Goal: Task Accomplishment & Management: Use online tool/utility

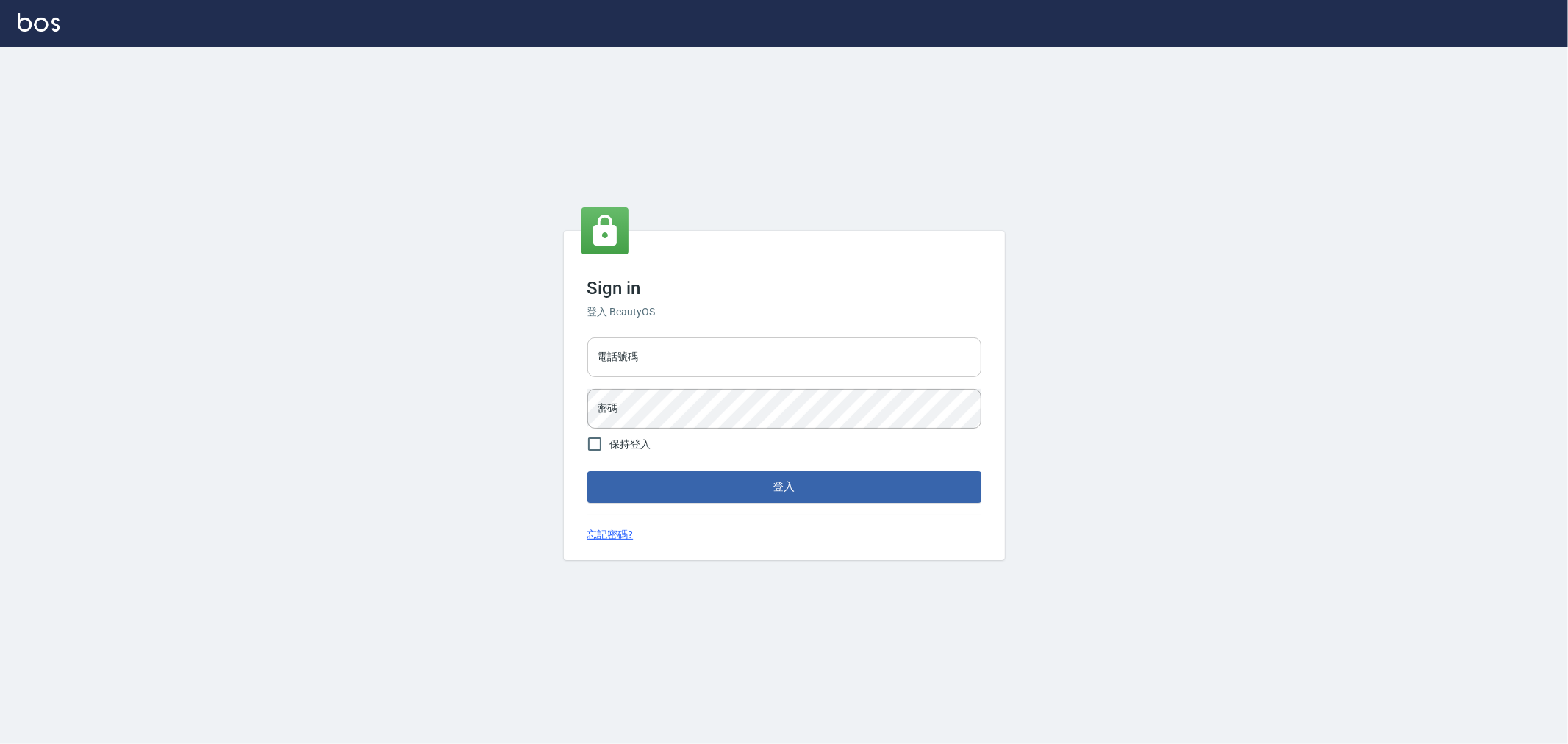
drag, startPoint x: 0, startPoint y: 0, endPoint x: 643, endPoint y: 355, distance: 734.5
click at [639, 347] on input "電話號碼" at bounding box center [784, 357] width 394 height 40
type input "0955467459"
click at [587, 471] on button "登入" at bounding box center [784, 486] width 394 height 31
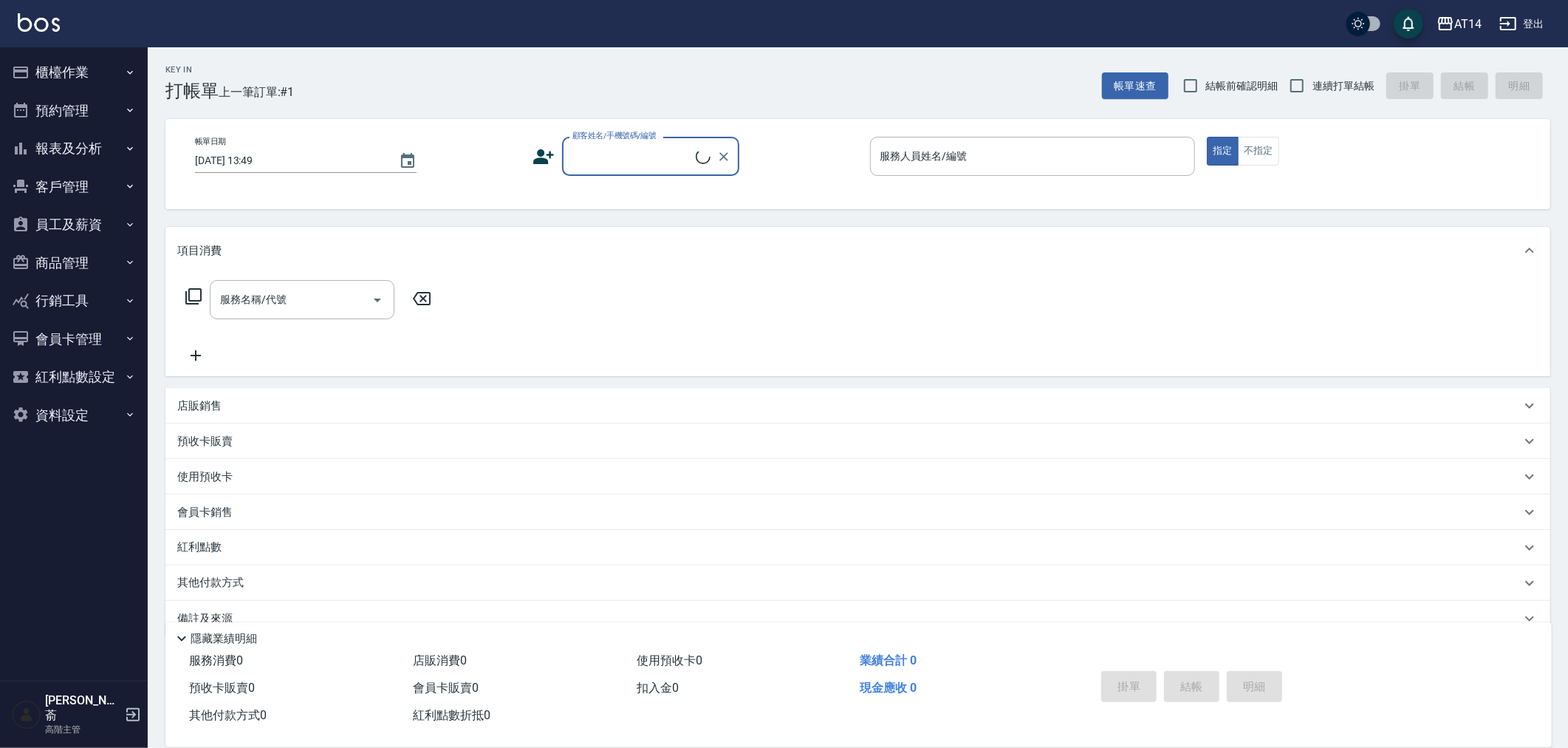
click at [62, 140] on button "報表及分析" at bounding box center [74, 148] width 136 height 38
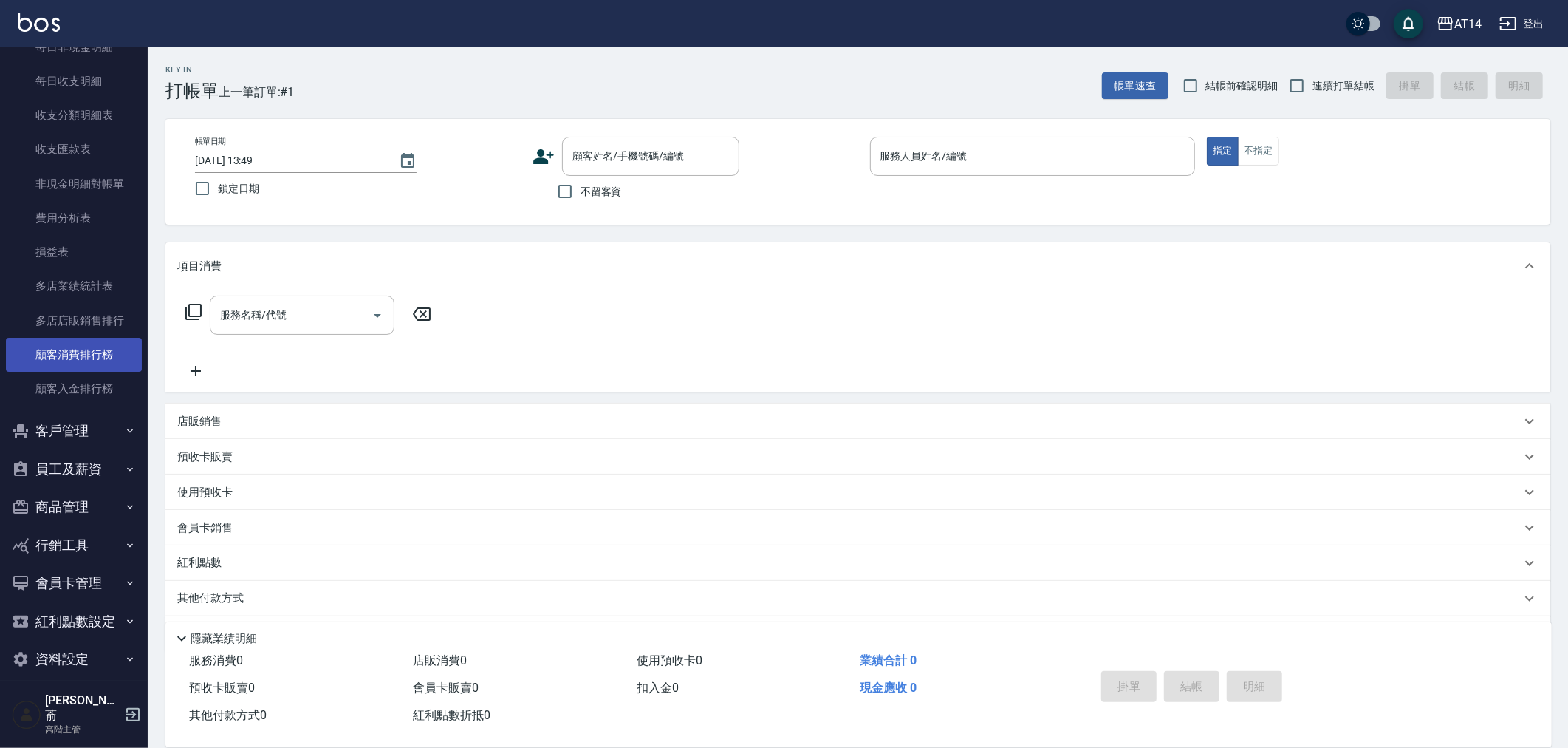
scroll to position [1238, 0]
click at [79, 175] on link "非現金明細對帳單" at bounding box center [74, 183] width 136 height 34
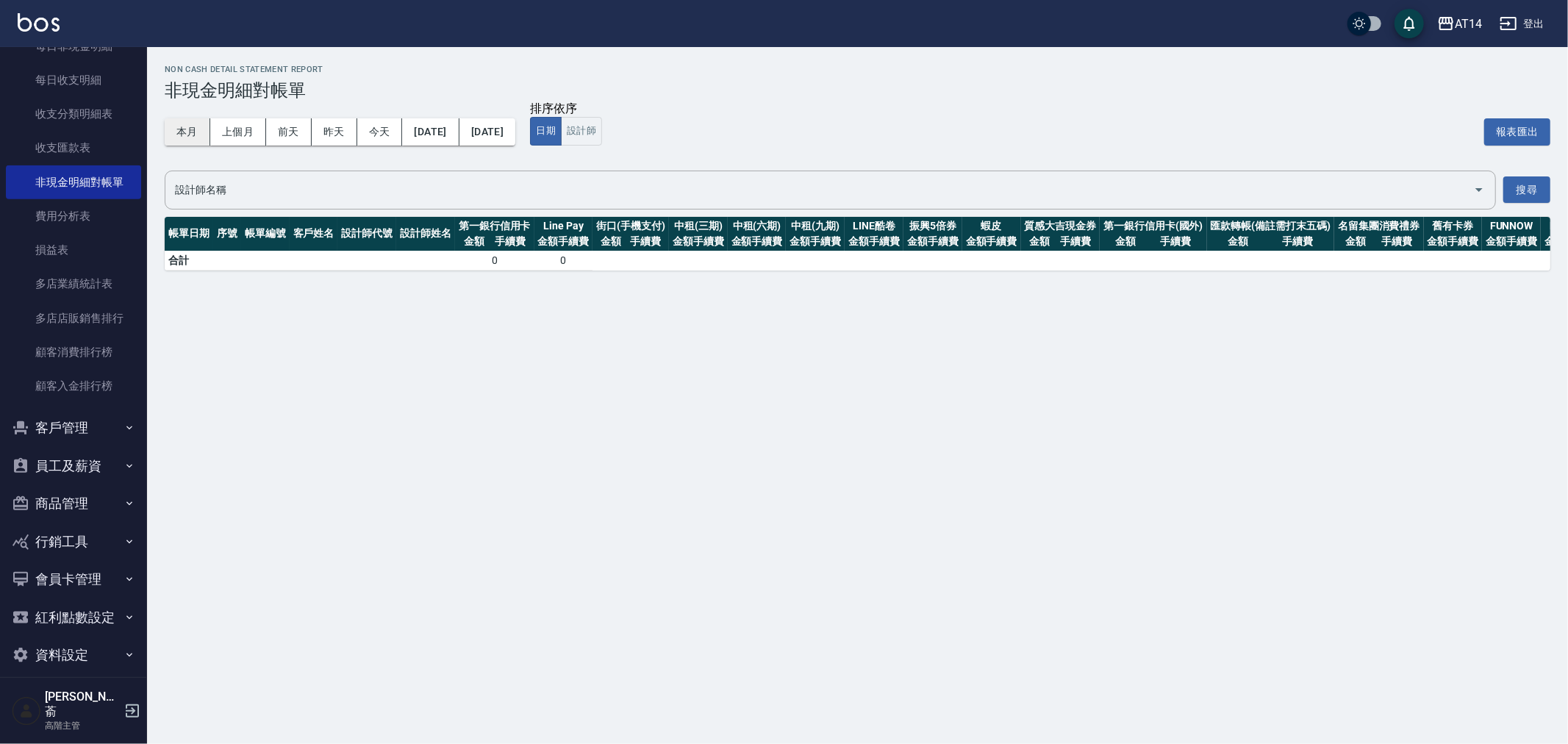
click at [181, 127] on button "本月" at bounding box center [188, 132] width 46 height 27
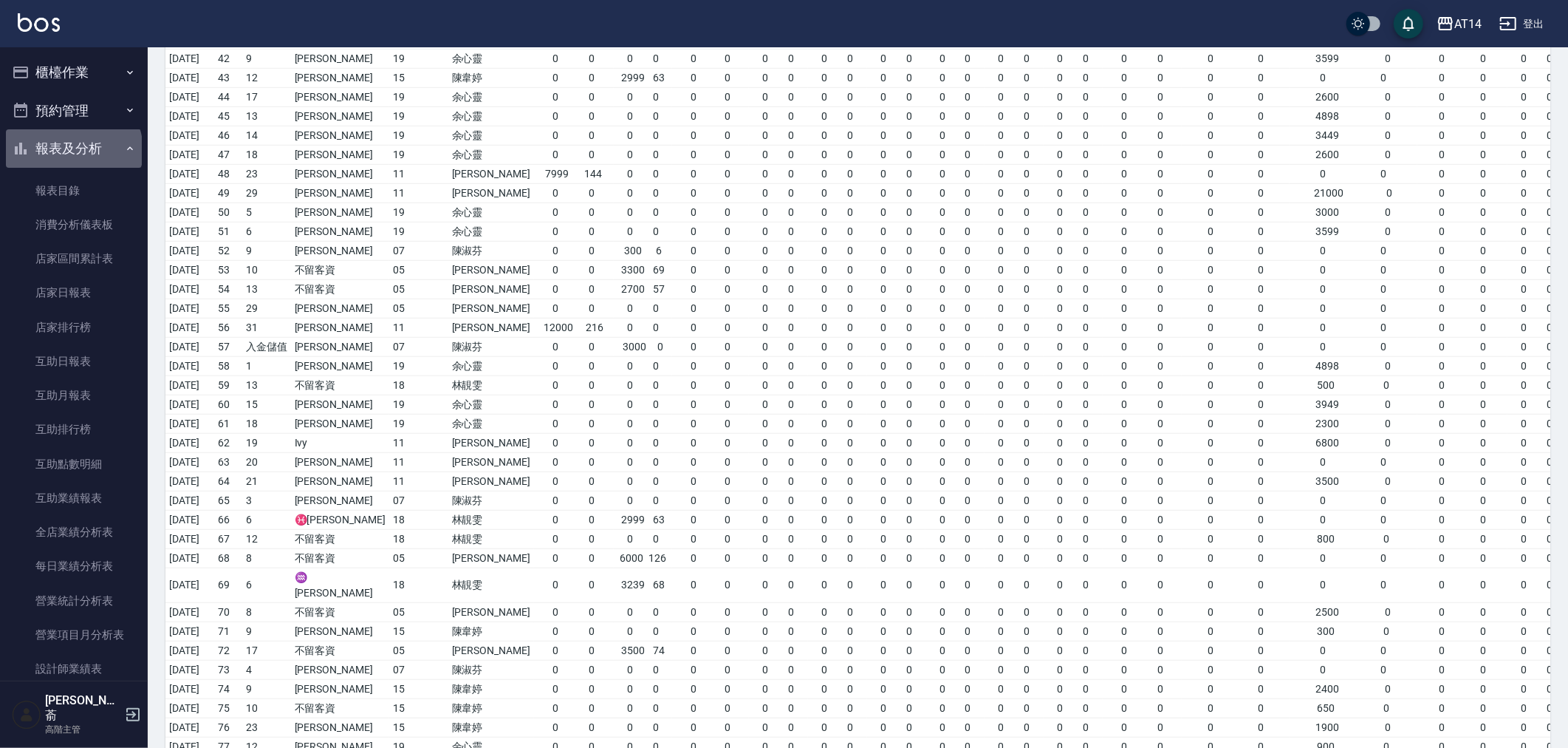
click at [73, 148] on button "報表及分析" at bounding box center [74, 148] width 136 height 38
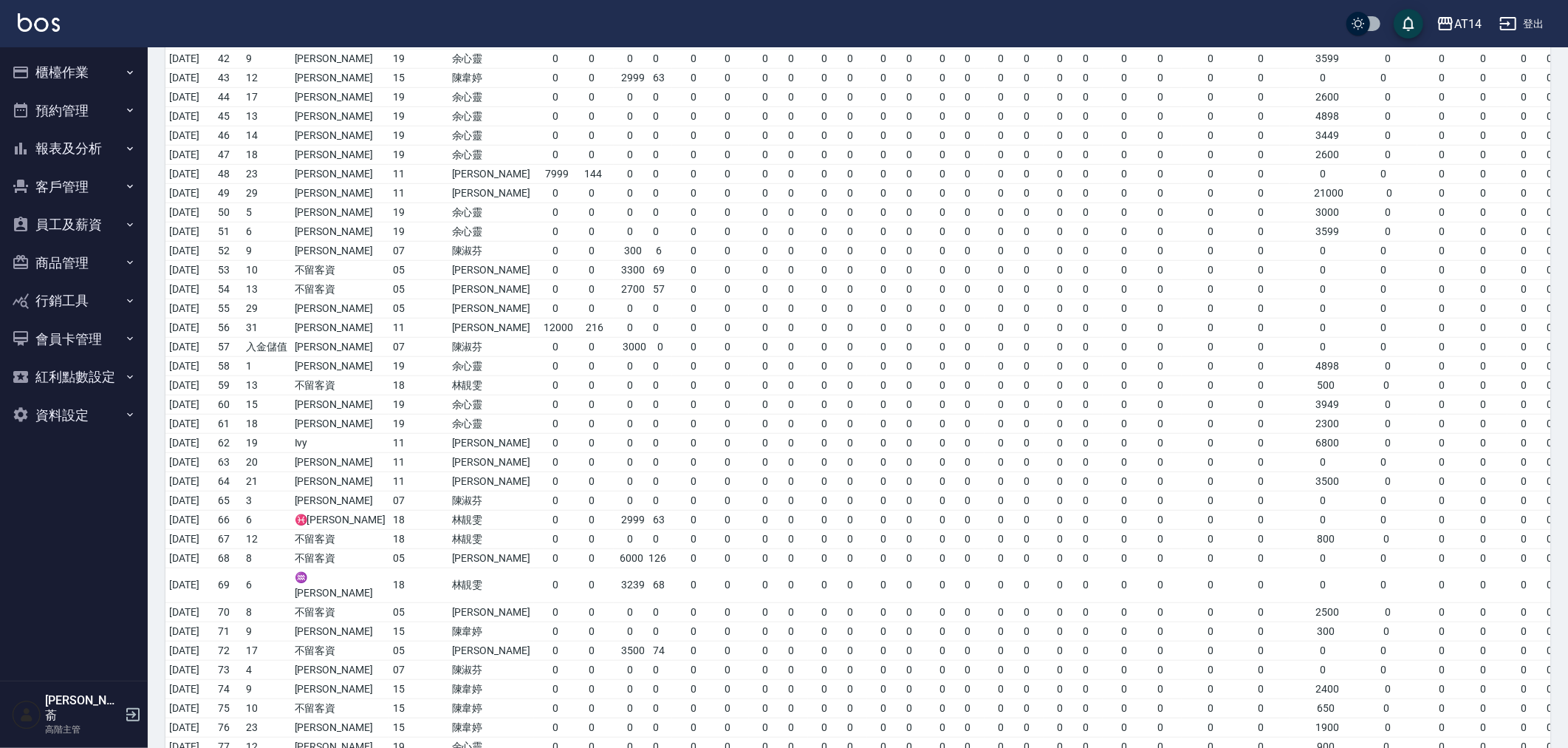
click at [53, 65] on button "櫃檯作業" at bounding box center [74, 72] width 136 height 38
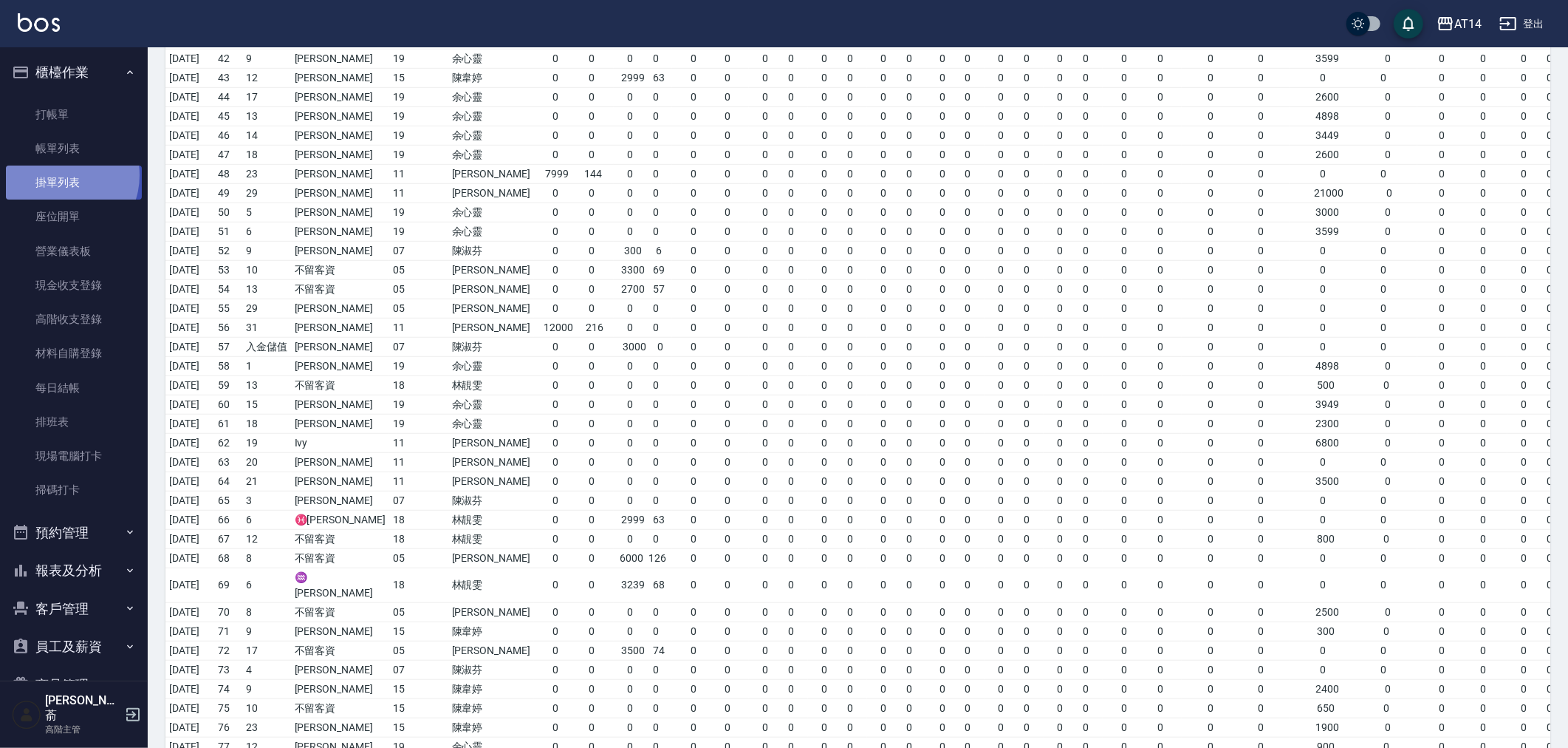
click at [59, 175] on link "掛單列表" at bounding box center [74, 183] width 136 height 34
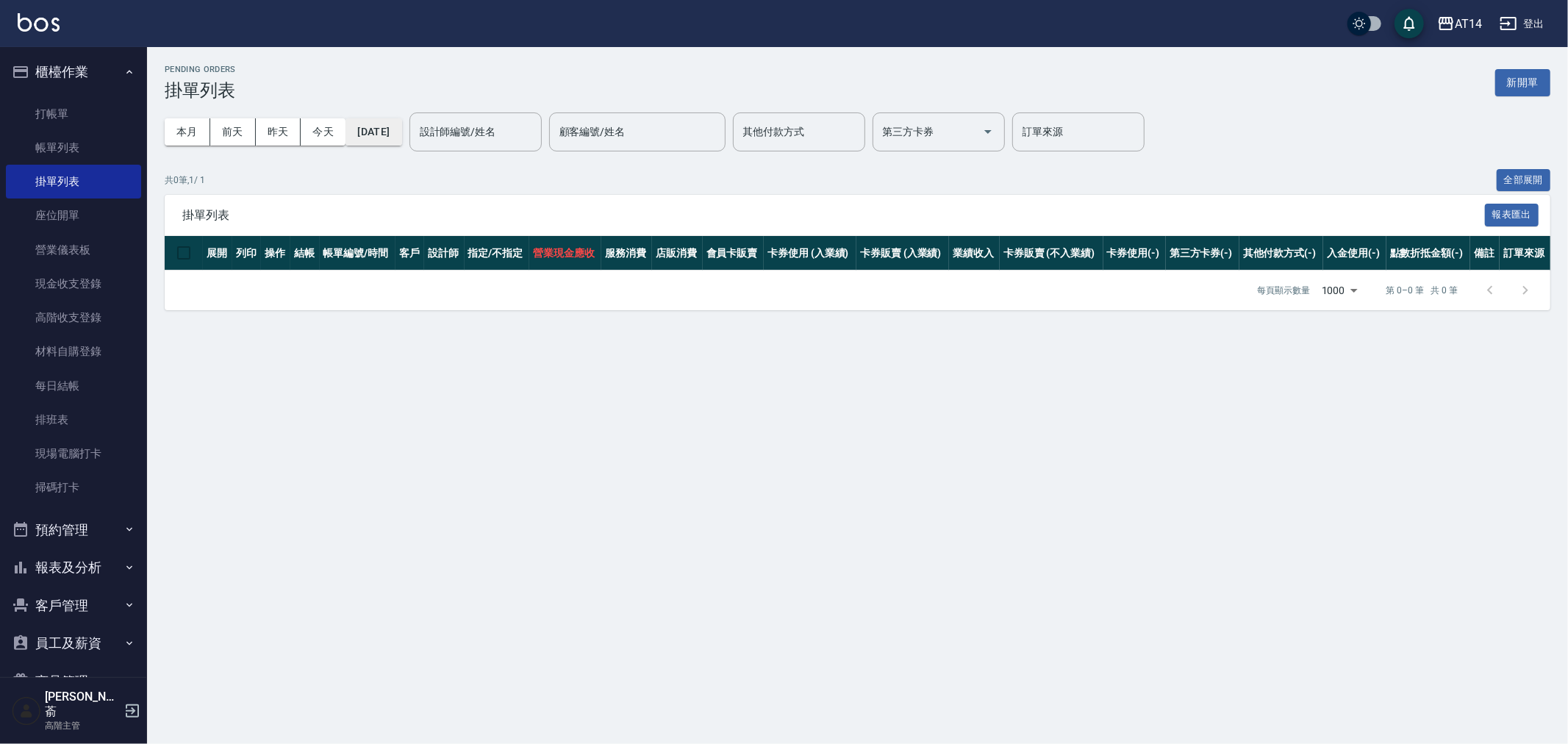
click at [381, 130] on button "[DATE]" at bounding box center [373, 132] width 56 height 27
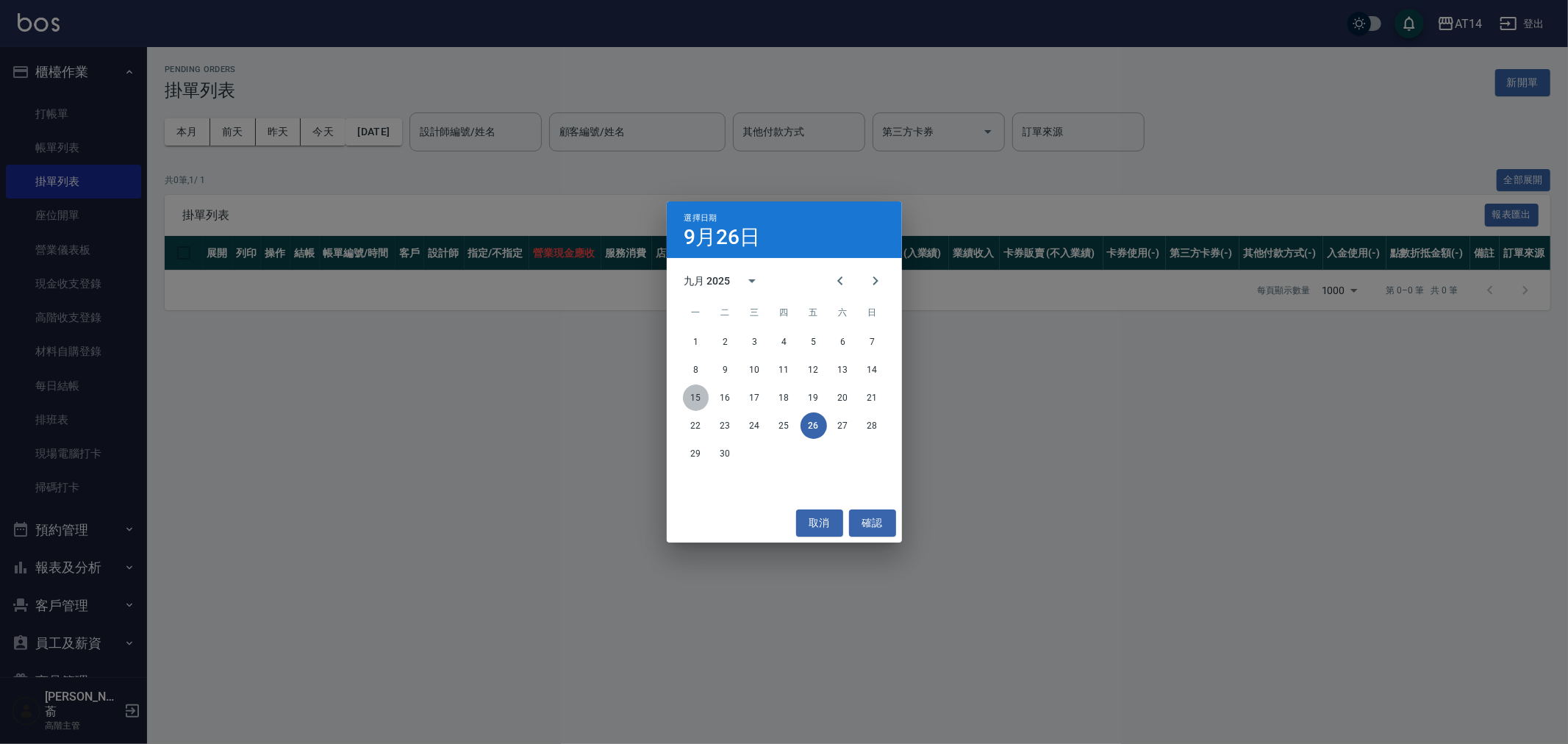
click at [697, 393] on button "15" at bounding box center [697, 398] width 26 height 26
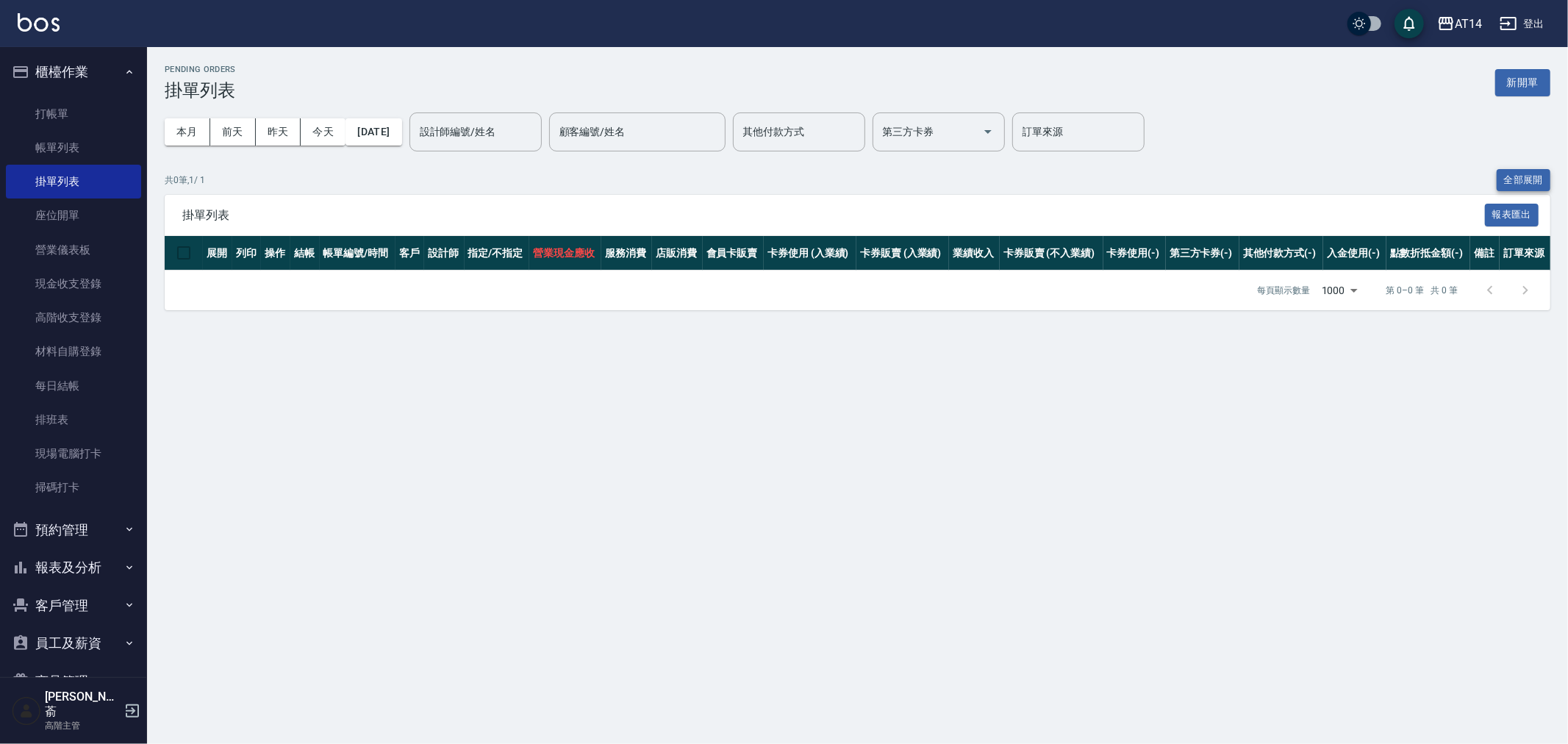
click at [1520, 178] on button "全部展開" at bounding box center [1524, 181] width 55 height 23
click at [63, 144] on link "帳單列表" at bounding box center [73, 147] width 135 height 34
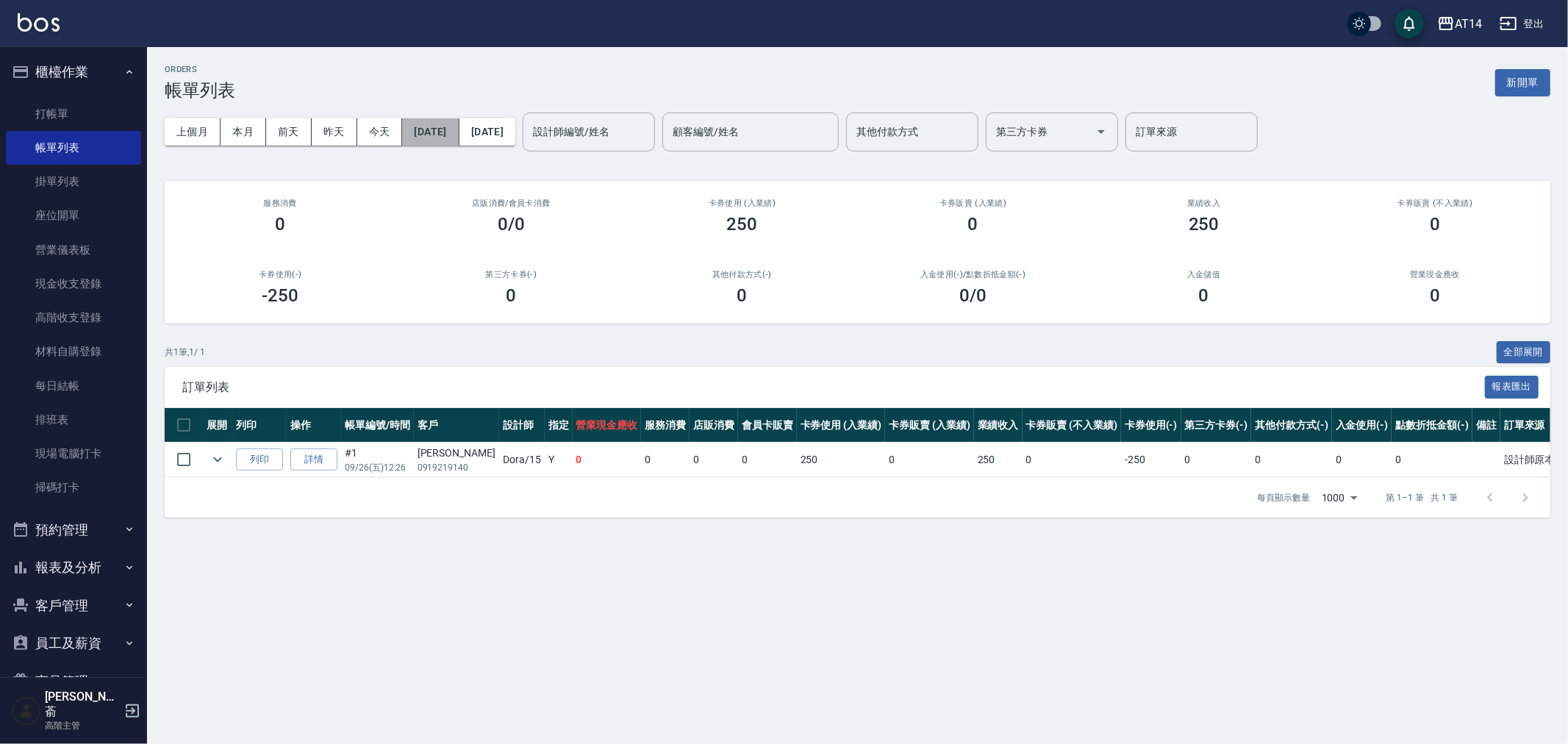
click at [440, 131] on button "[DATE]" at bounding box center [430, 132] width 57 height 27
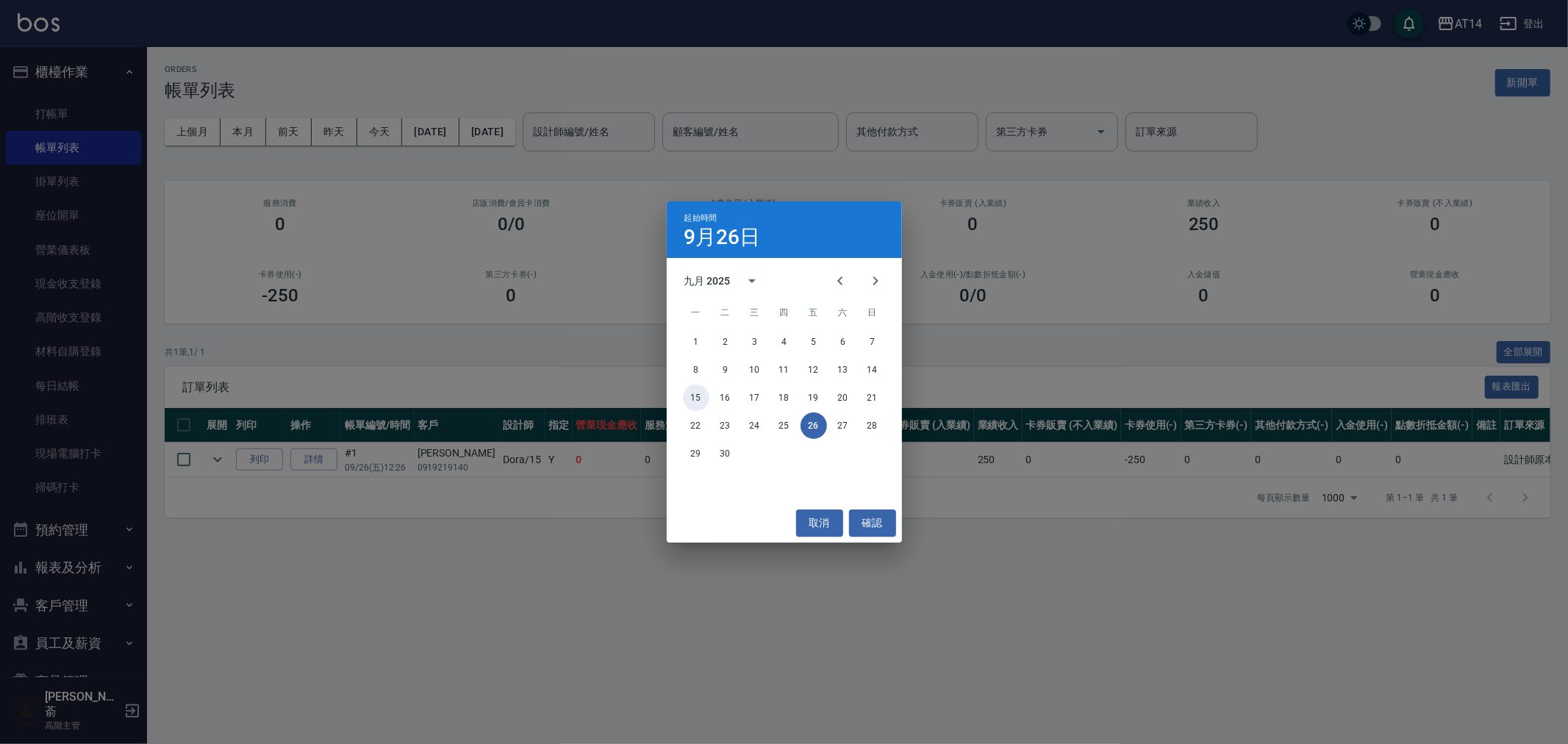
click at [689, 398] on button "15" at bounding box center [697, 398] width 26 height 26
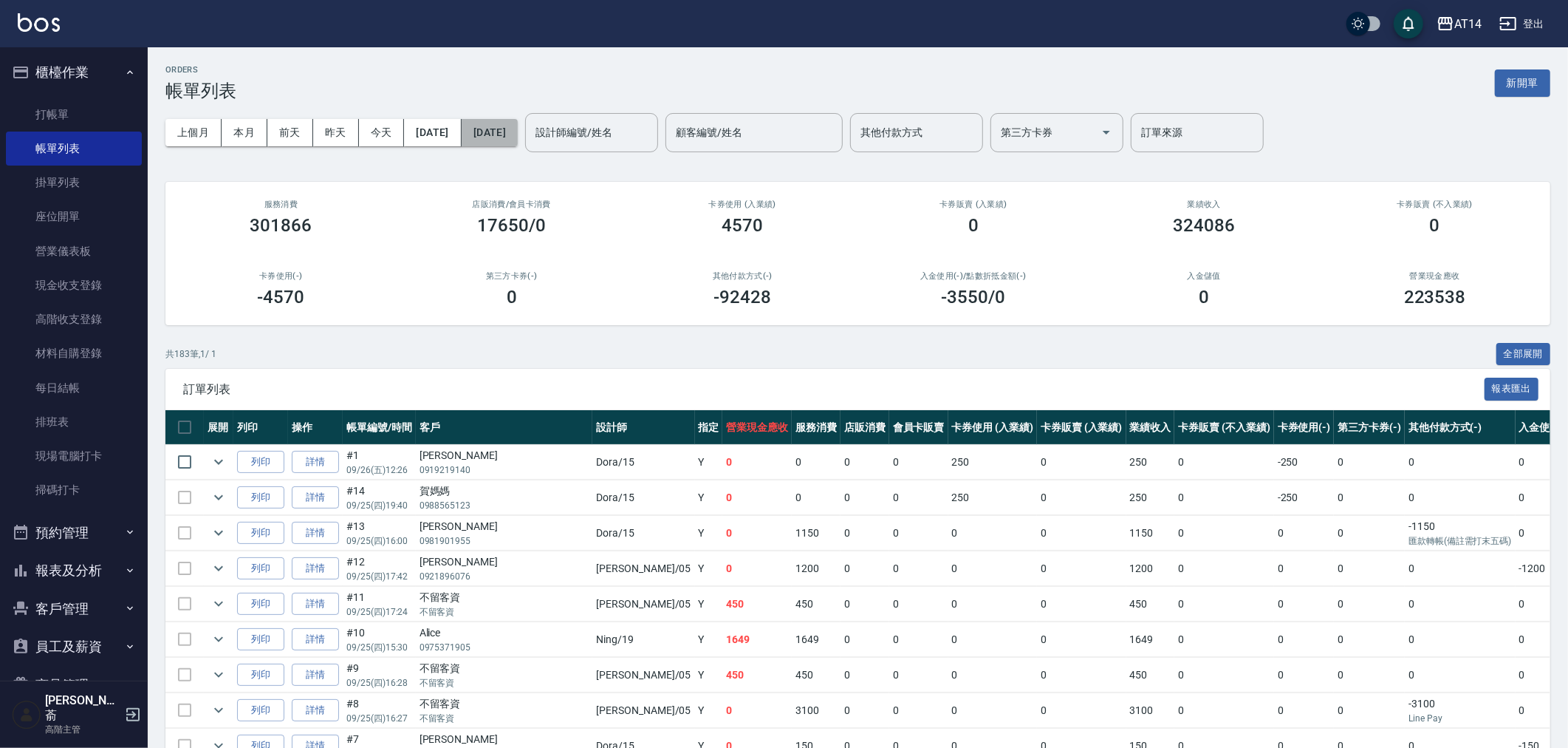
click at [518, 130] on button "[DATE]" at bounding box center [489, 132] width 56 height 28
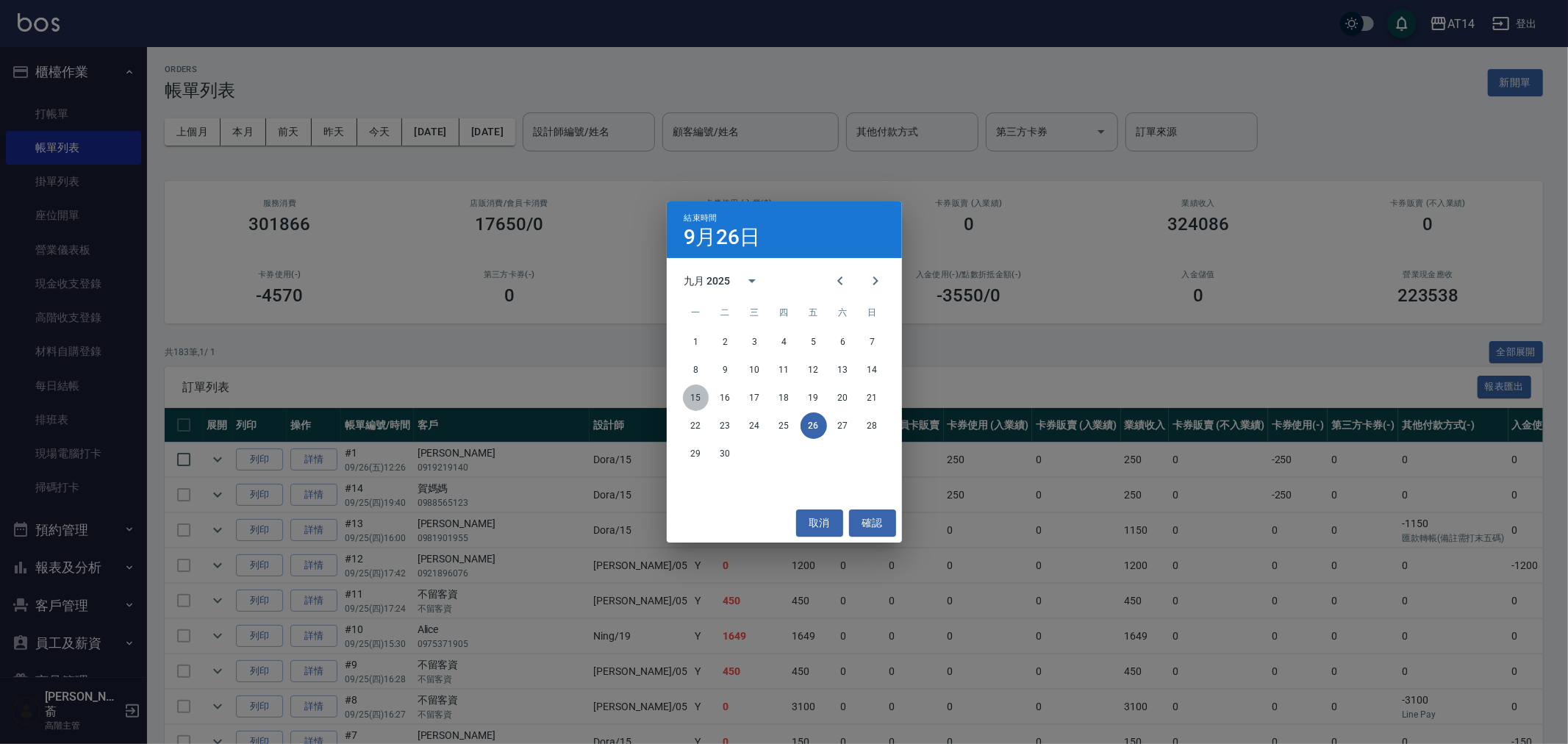
drag, startPoint x: 688, startPoint y: 391, endPoint x: 772, endPoint y: 463, distance: 110.6
click at [688, 393] on button "15" at bounding box center [697, 398] width 26 height 26
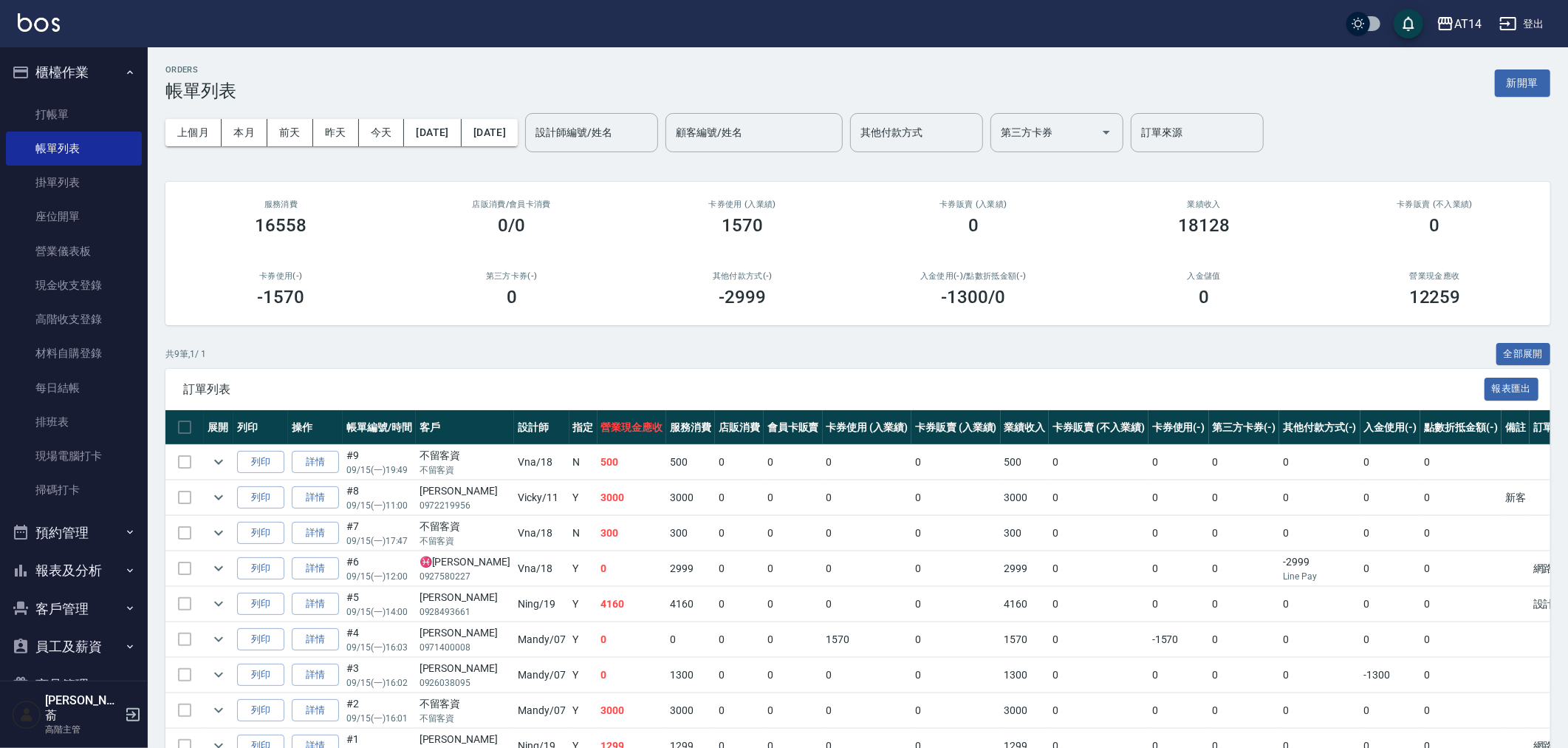
drag, startPoint x: 1400, startPoint y: 104, endPoint x: 1393, endPoint y: 108, distance: 8.1
click at [1400, 104] on div "上個月 本月 [DATE] [DATE] [DATE] [DATE] [DATE] 設計師編號/姓名 設計師編號/姓名 顧客編號/姓名 顧客編號/姓名 其他付…" at bounding box center [858, 132] width 1384 height 63
click at [196, 134] on button "上個月" at bounding box center [193, 132] width 56 height 28
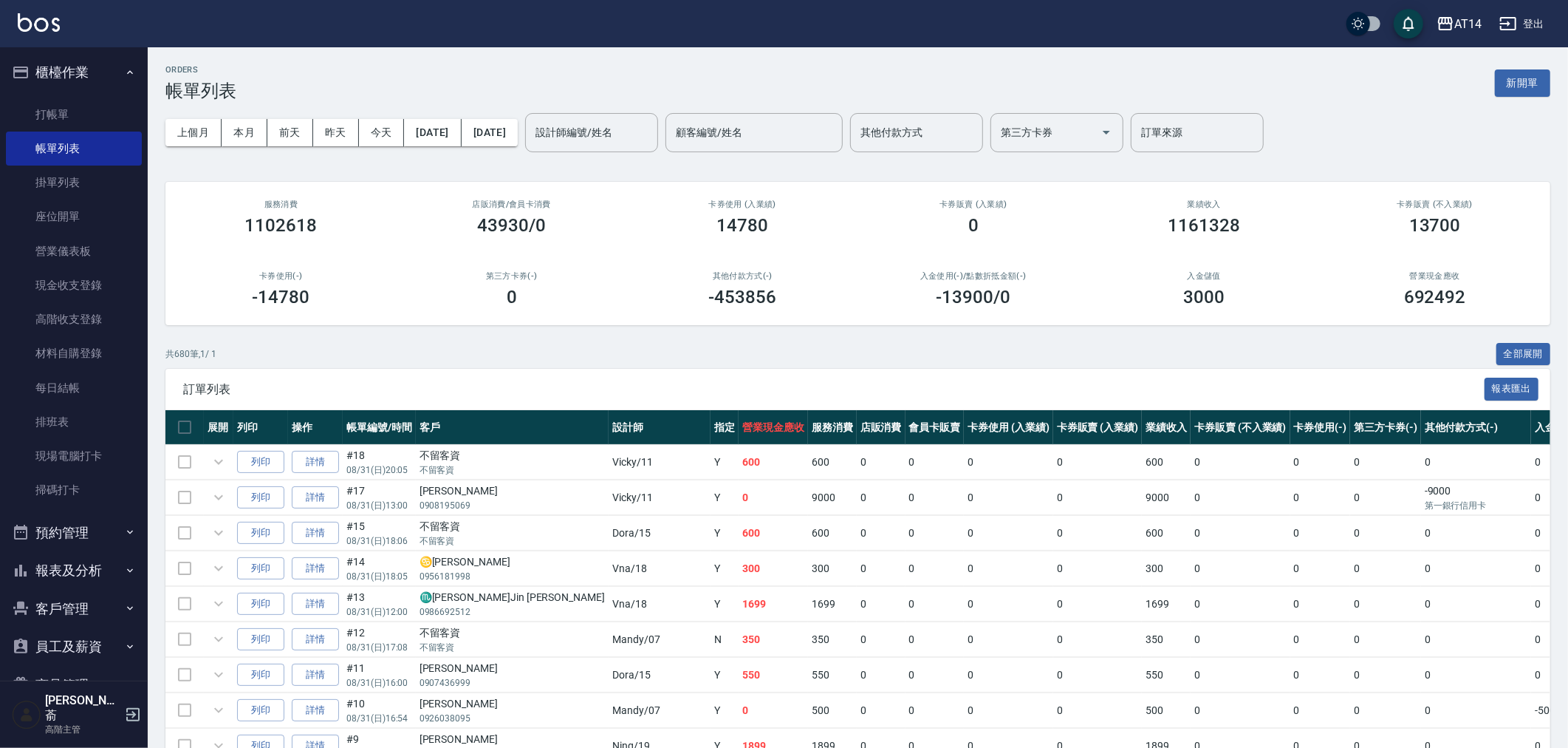
click at [75, 320] on link "高階收支登錄" at bounding box center [74, 319] width 136 height 34
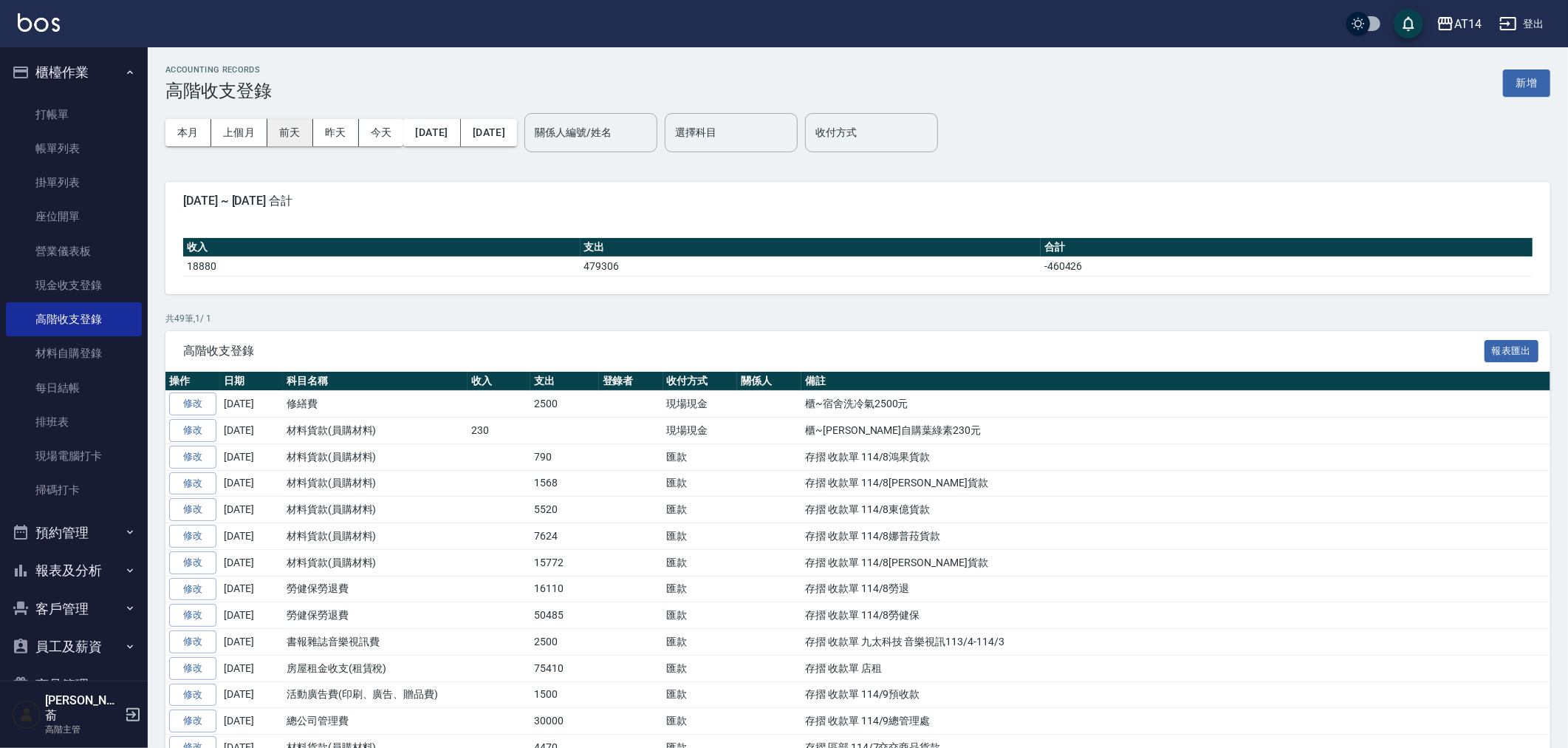
drag, startPoint x: 240, startPoint y: 129, endPoint x: 302, endPoint y: 131, distance: 62.0
click at [240, 128] on button "上個月" at bounding box center [239, 132] width 56 height 28
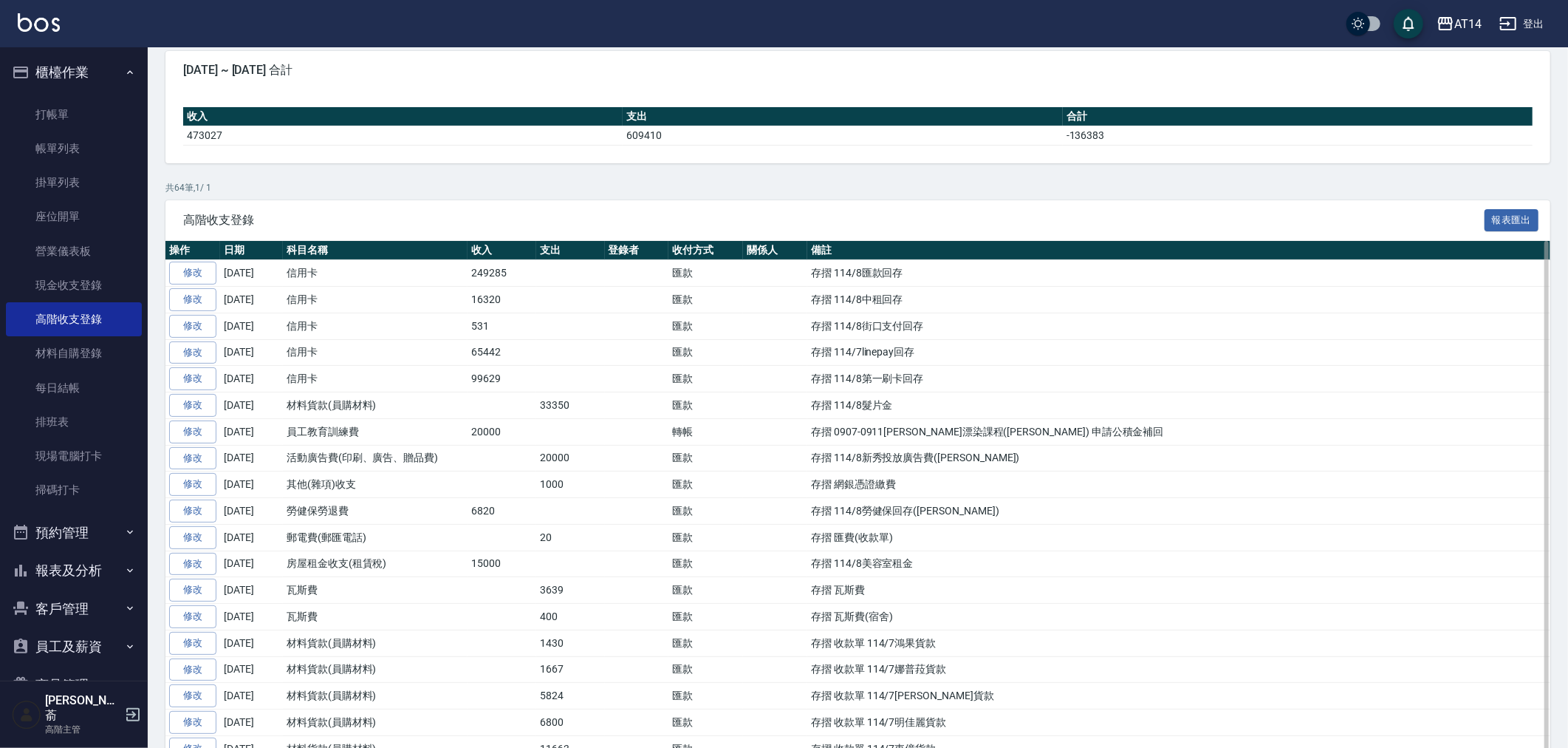
scroll to position [246, 0]
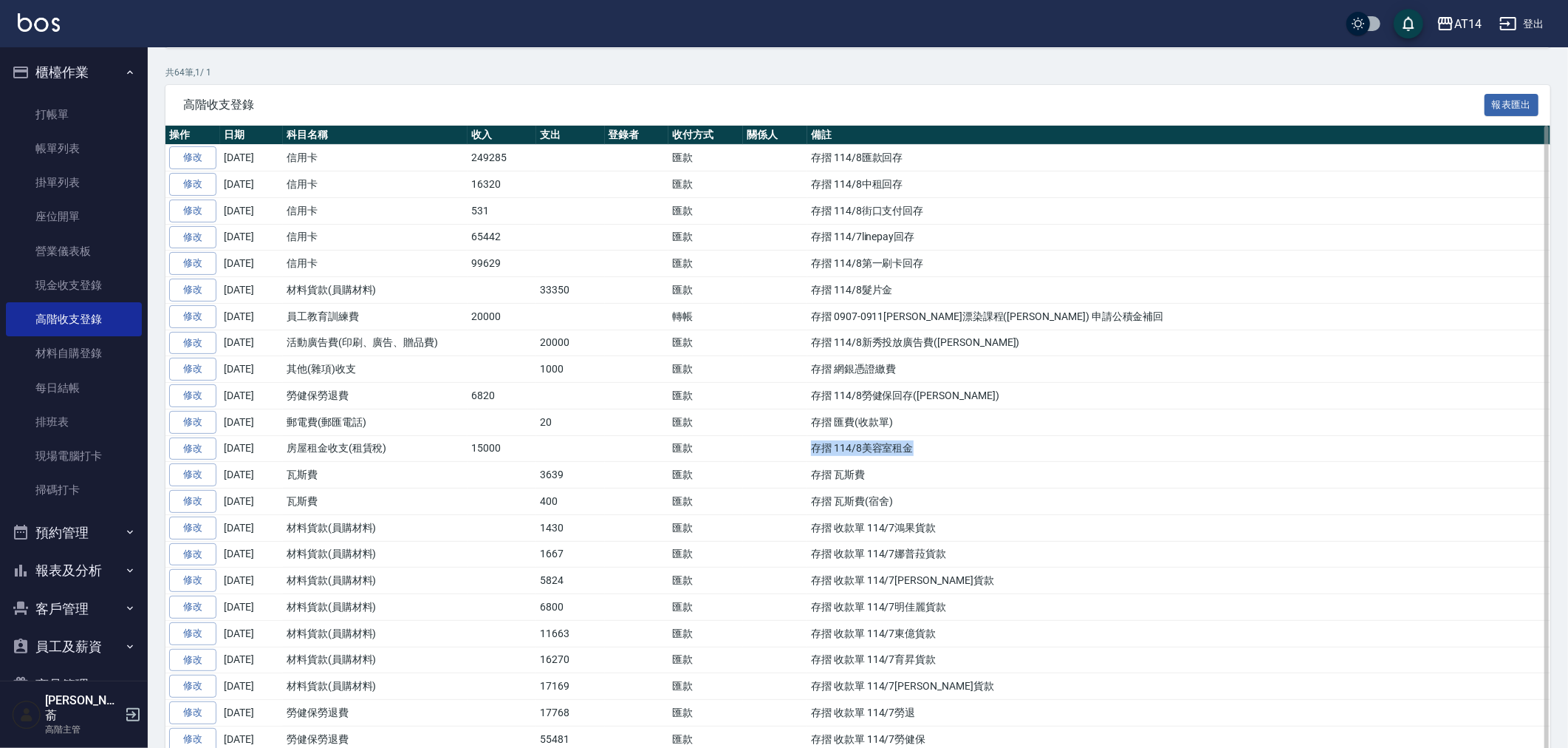
drag, startPoint x: 808, startPoint y: 448, endPoint x: 931, endPoint y: 451, distance: 123.0
click at [931, 451] on td "存摺 114/8美容室租金" at bounding box center [1179, 448] width 743 height 27
copy td "存摺 114/8美容室租金"
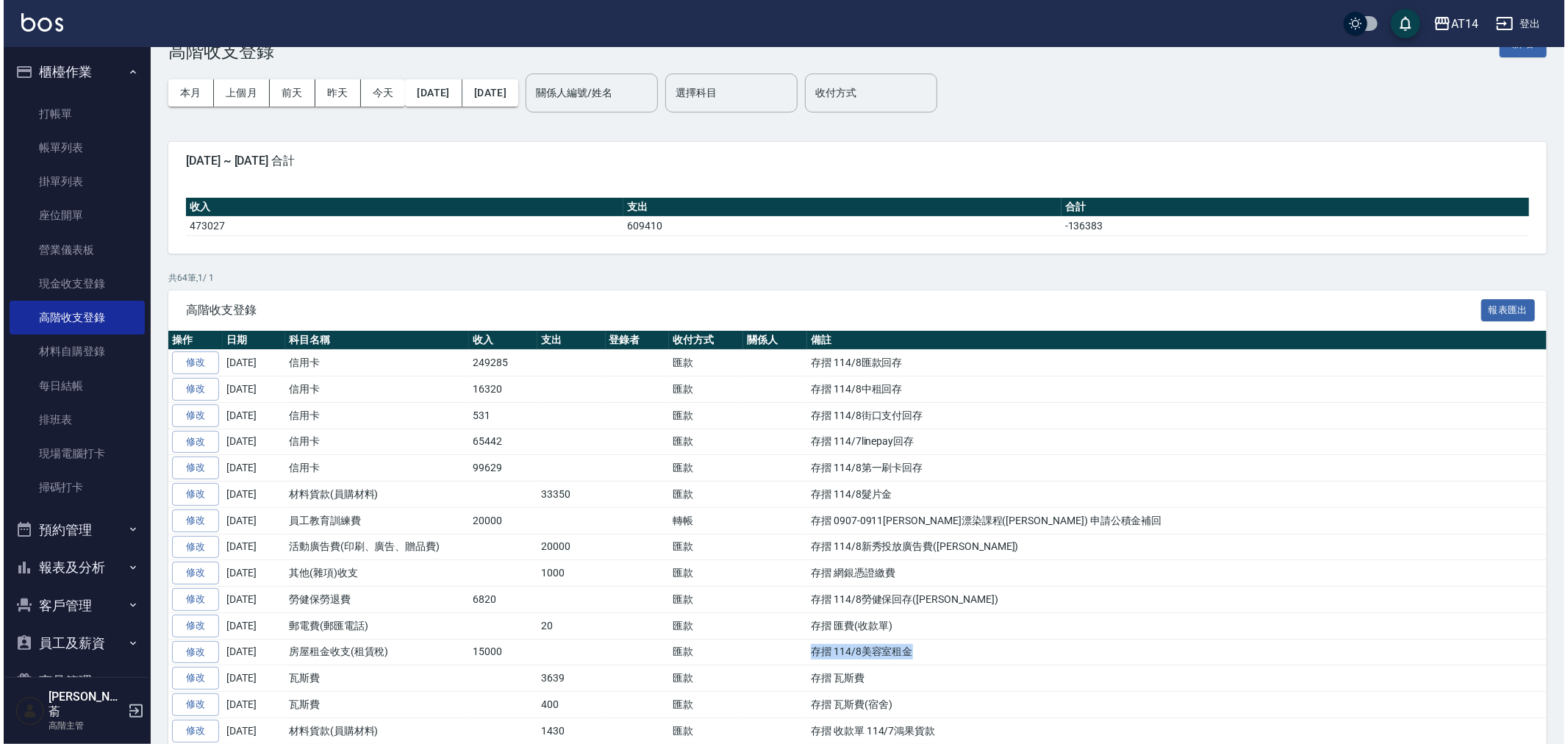
scroll to position [0, 0]
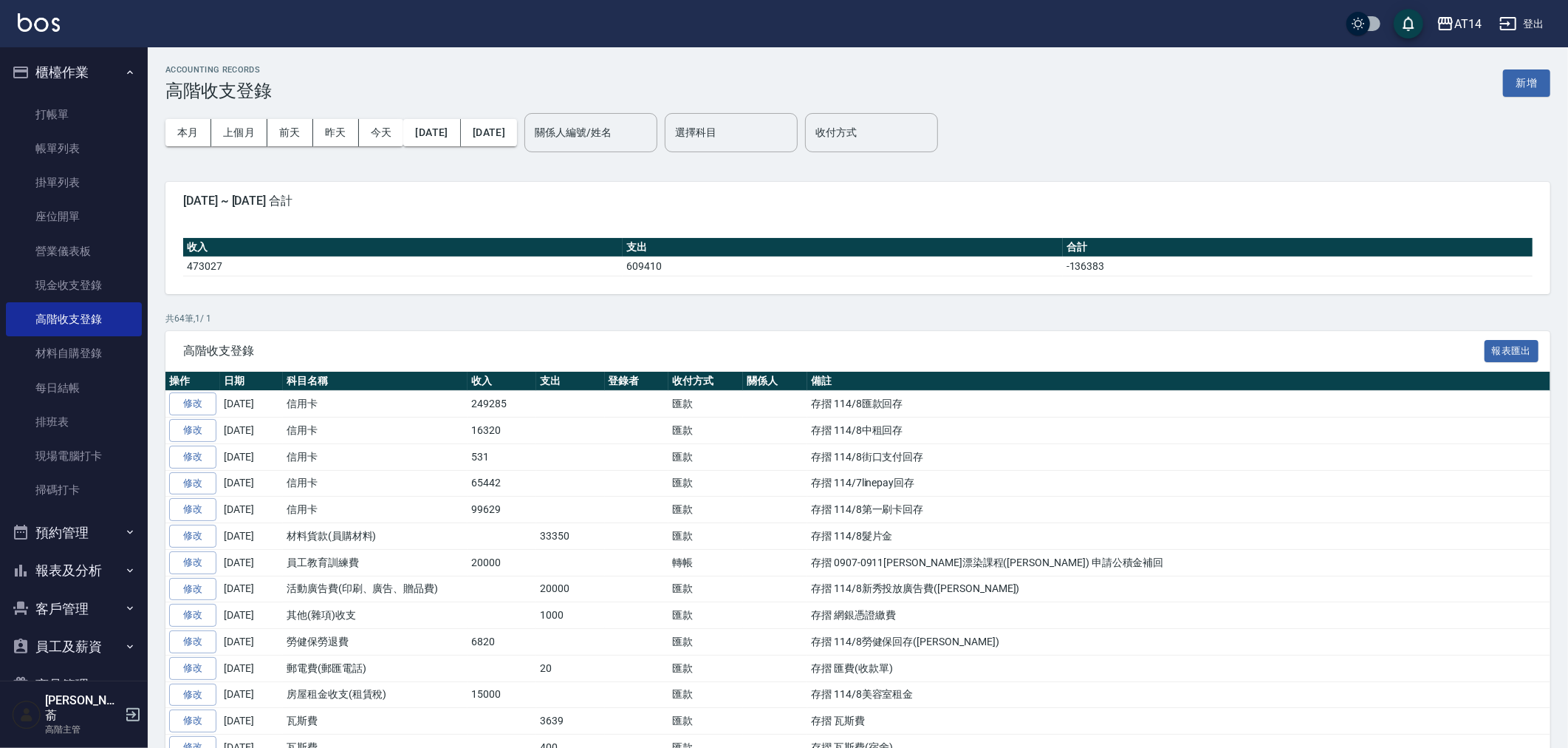
click at [1521, 67] on div "ACCOUNTING RECORDS 高階收支登錄 新增" at bounding box center [858, 83] width 1384 height 36
click at [1546, 89] on button "新增" at bounding box center [1526, 83] width 47 height 28
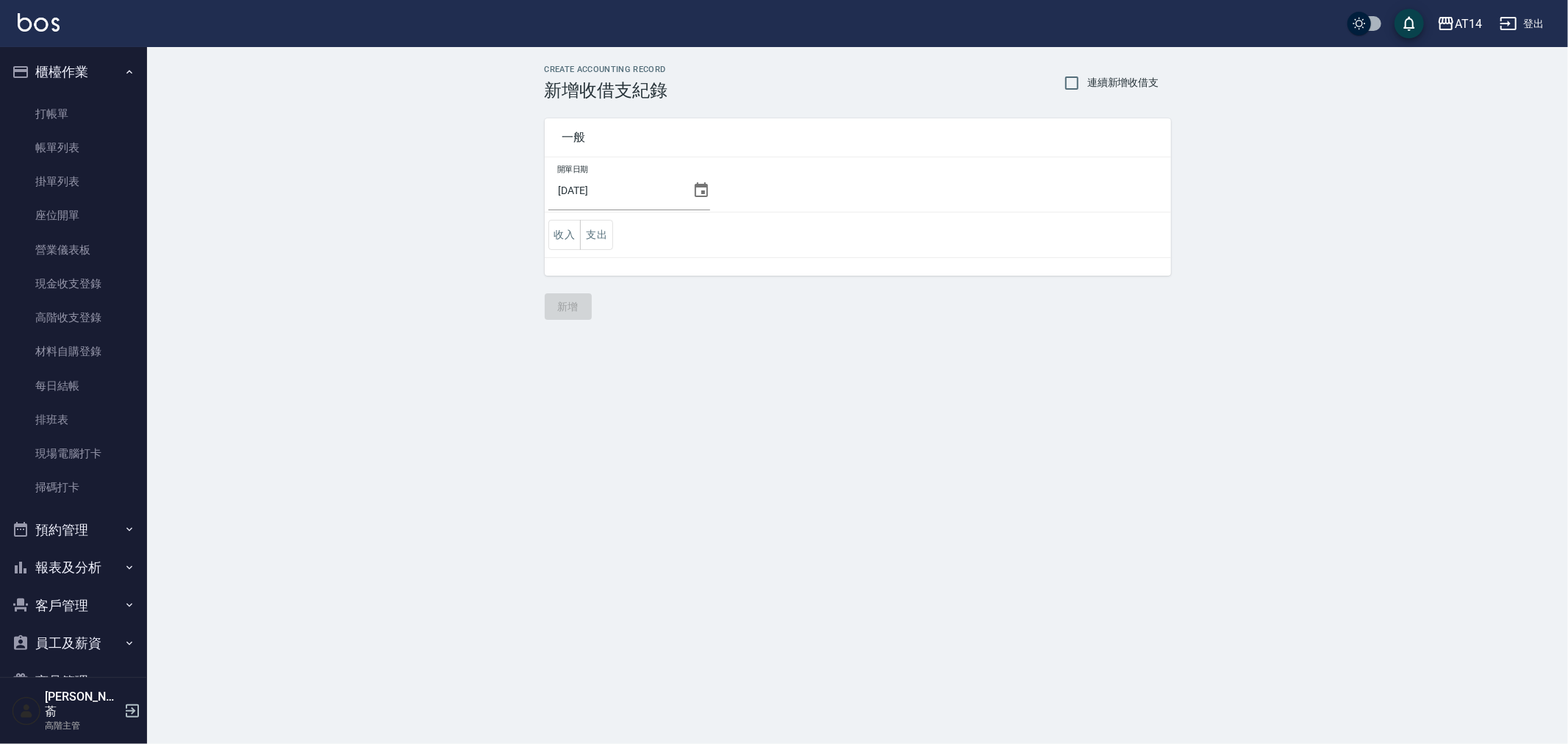
click at [692, 189] on icon at bounding box center [701, 191] width 18 height 18
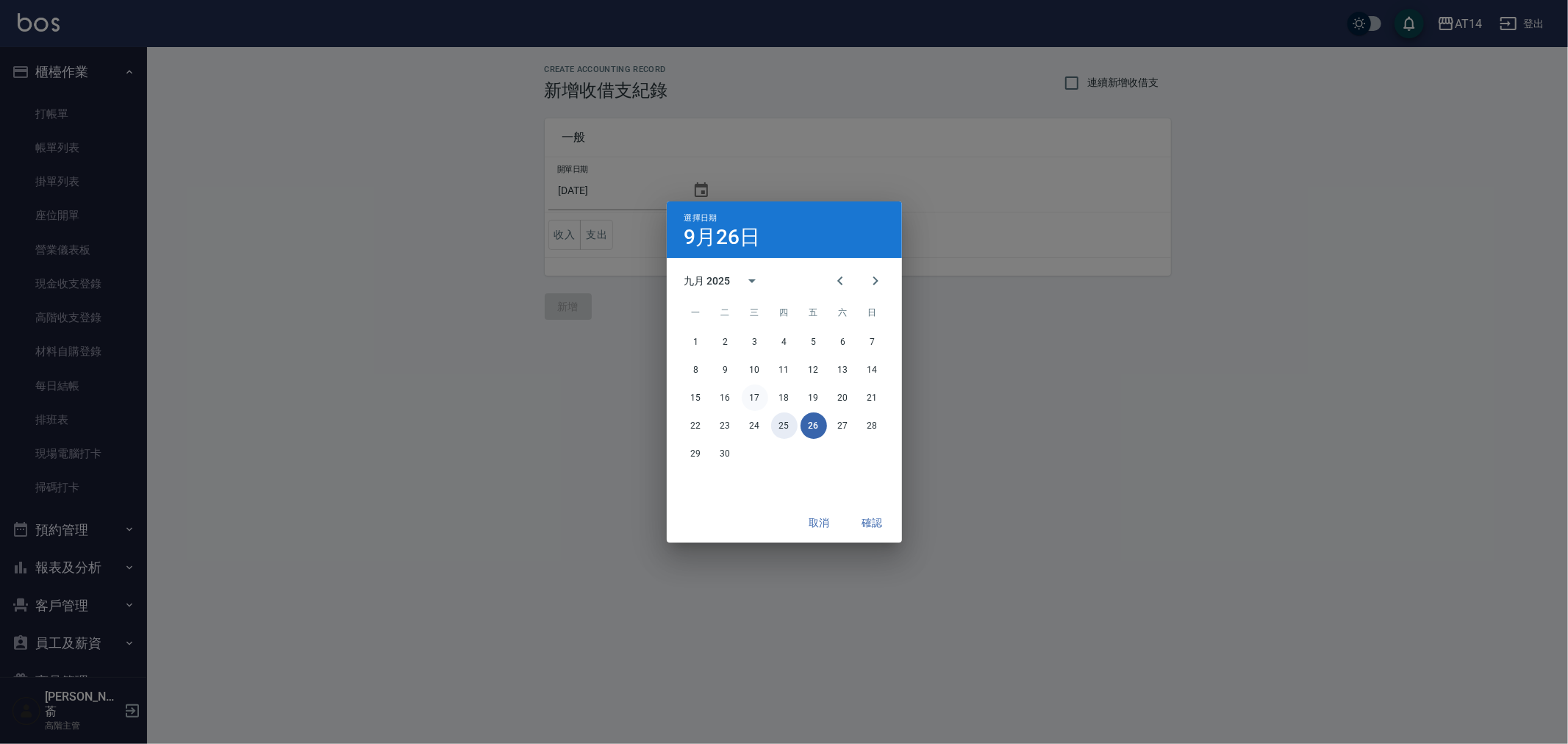
click at [778, 419] on button "25" at bounding box center [785, 425] width 26 height 26
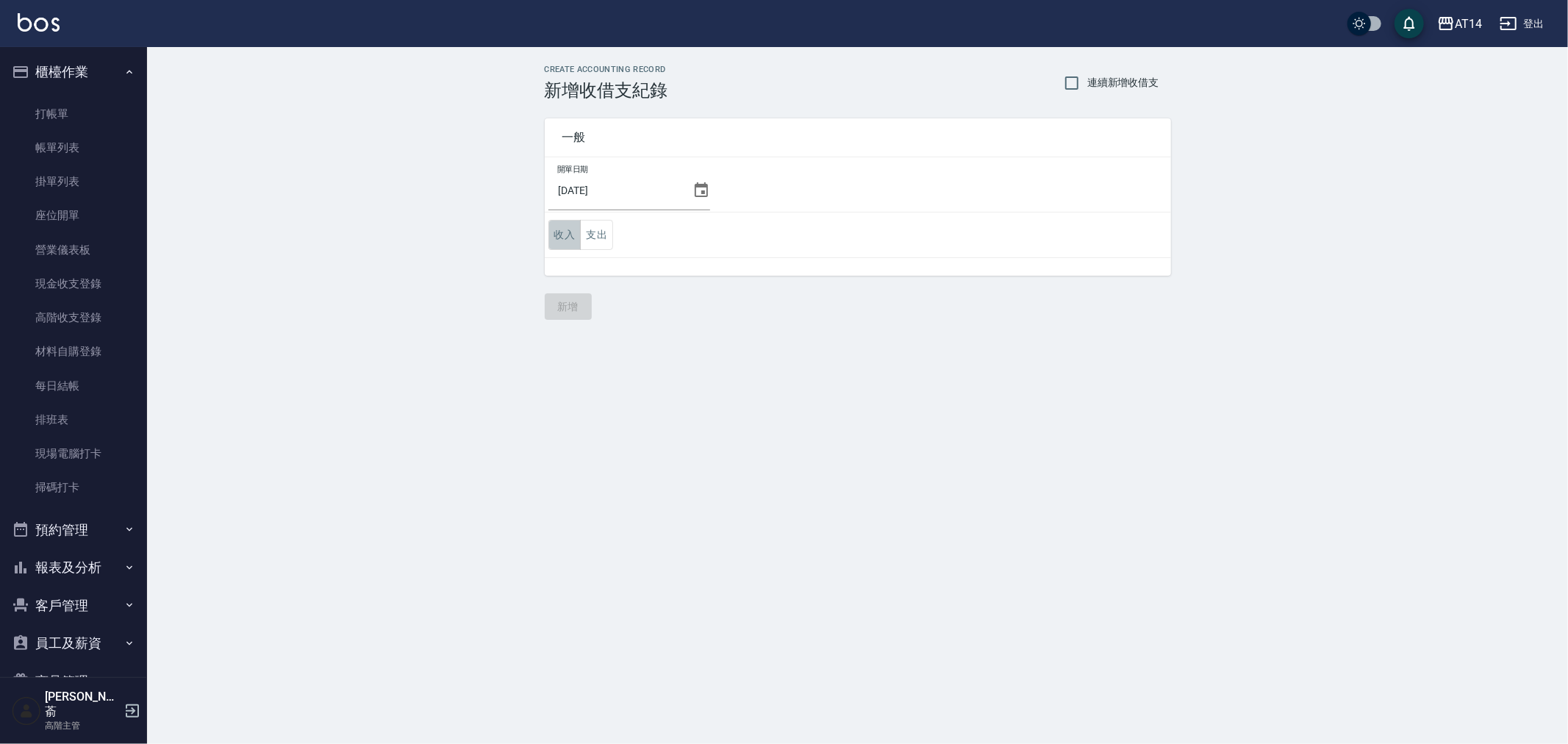
click at [563, 237] on button "收入" at bounding box center [564, 235] width 33 height 30
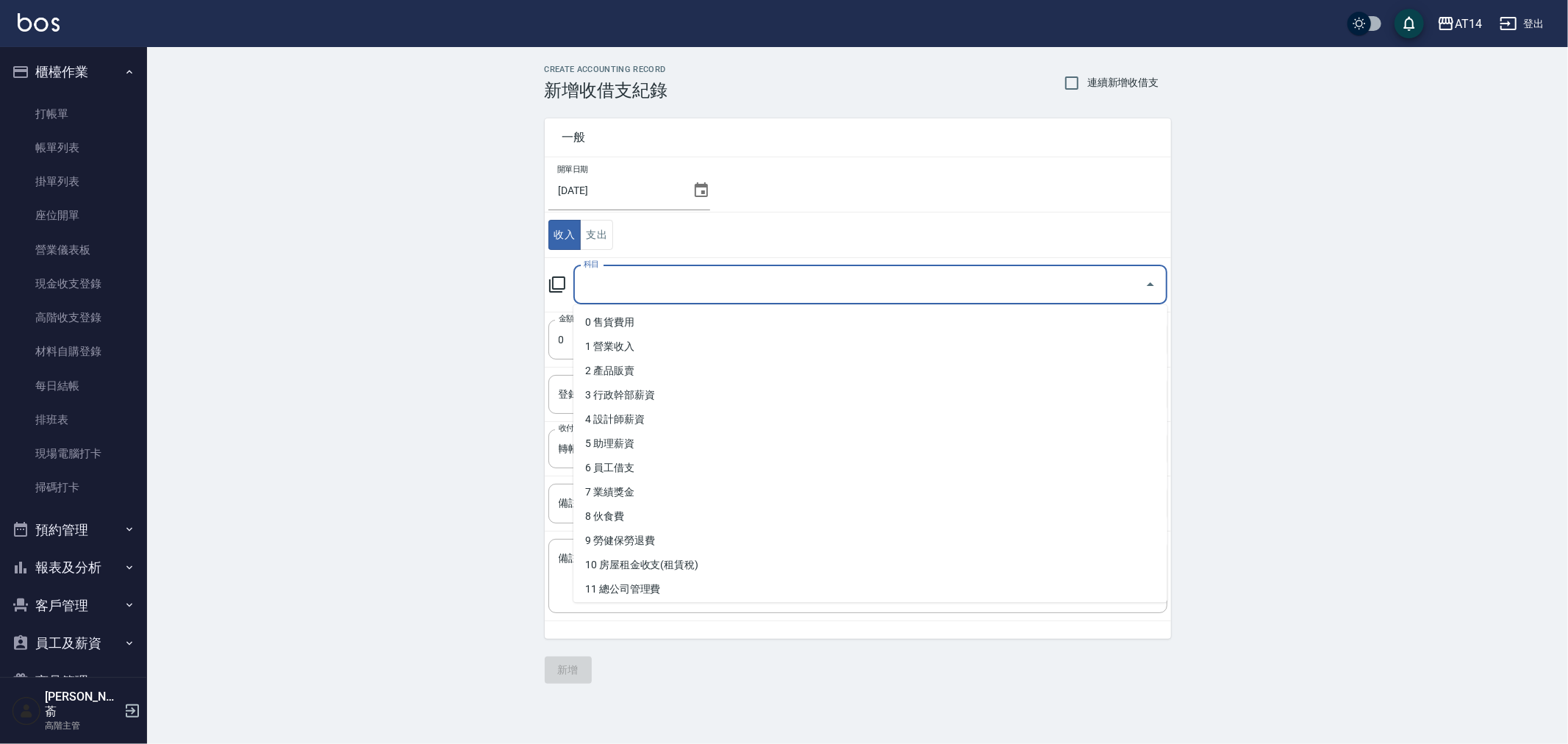
click at [623, 292] on input "科目" at bounding box center [859, 284] width 559 height 26
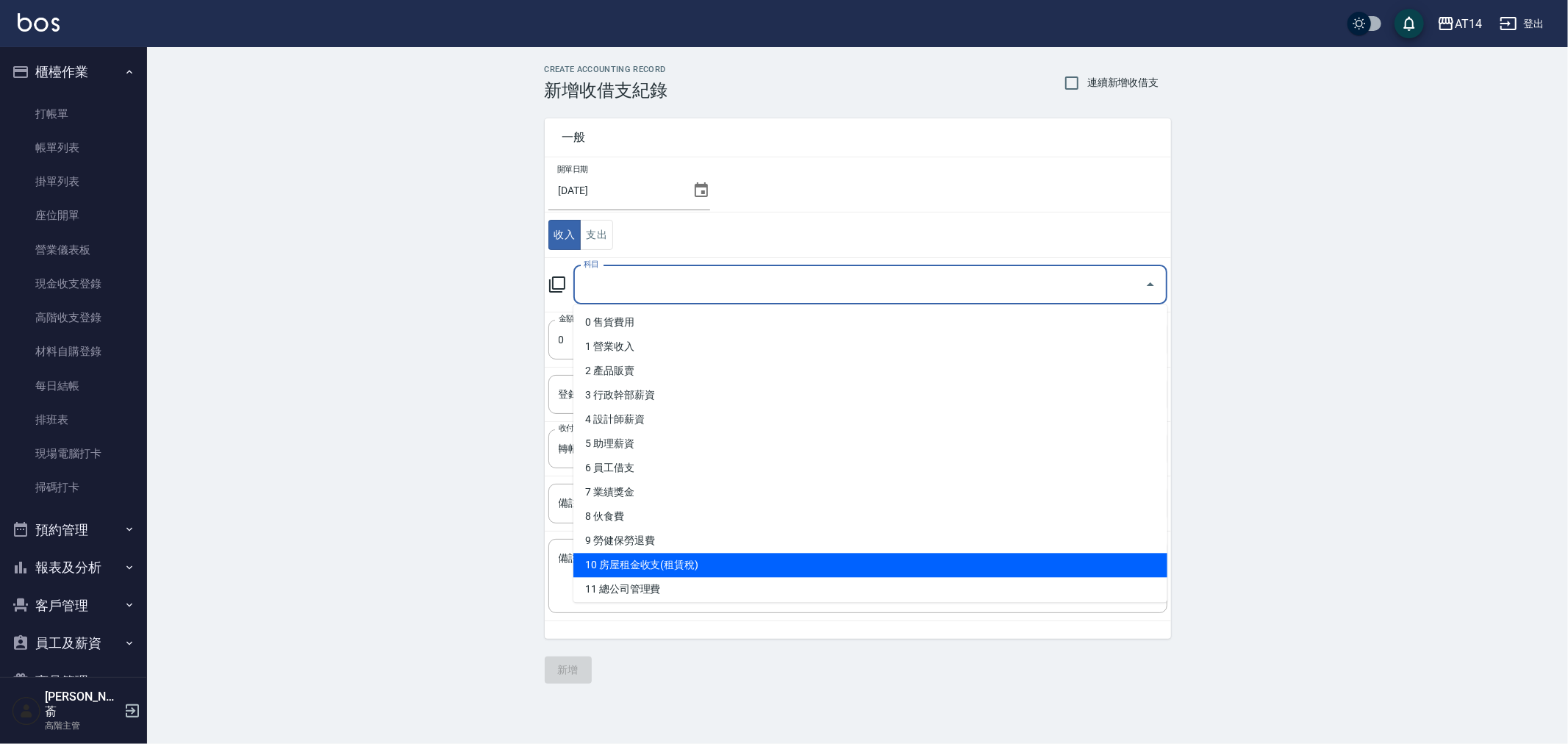
click at [734, 560] on li "10 房屋租金收支(租賃稅)" at bounding box center [871, 564] width 594 height 24
type input "10 房屋租金收支(租賃稅)"
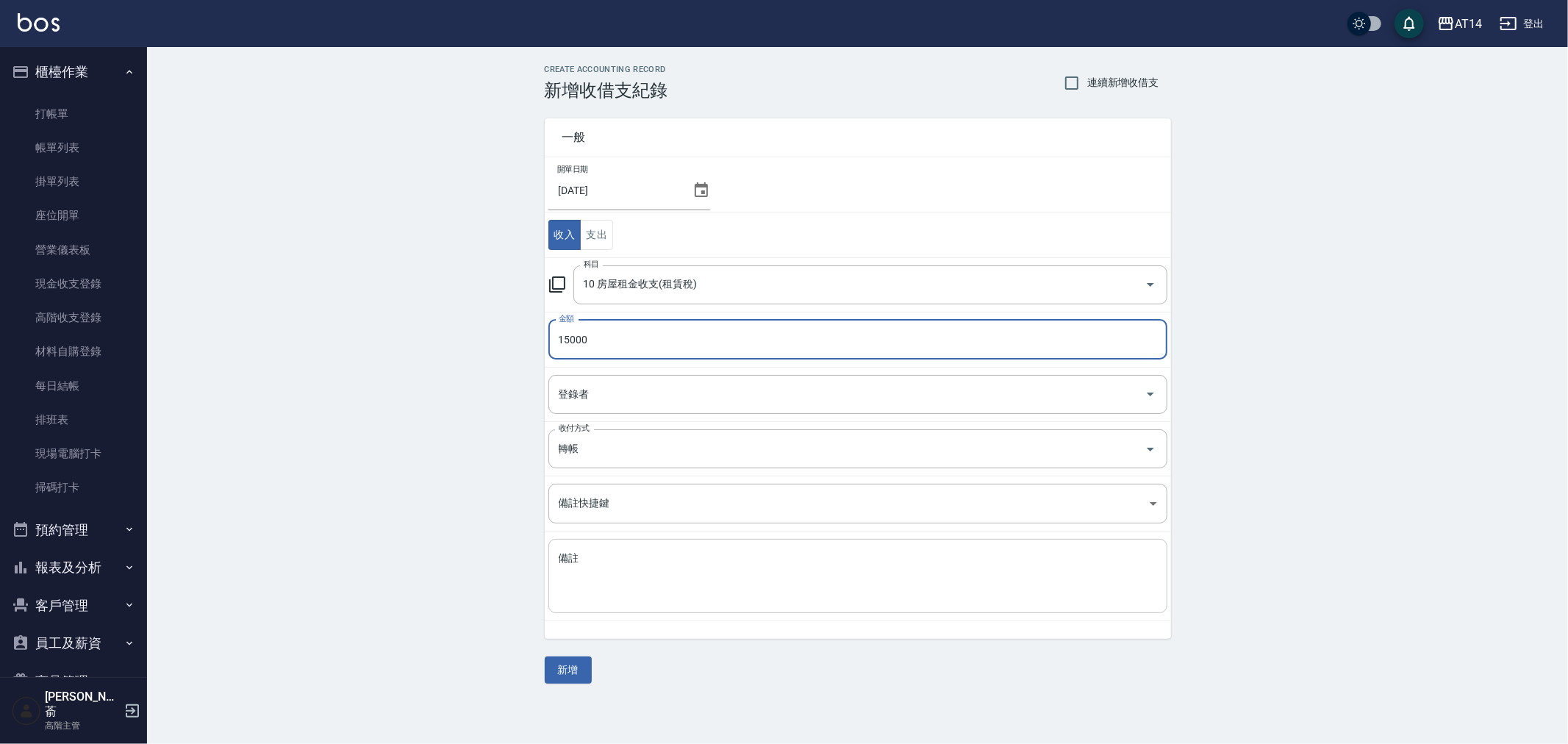
type input "15000"
click at [622, 563] on textarea "備註" at bounding box center [858, 576] width 599 height 50
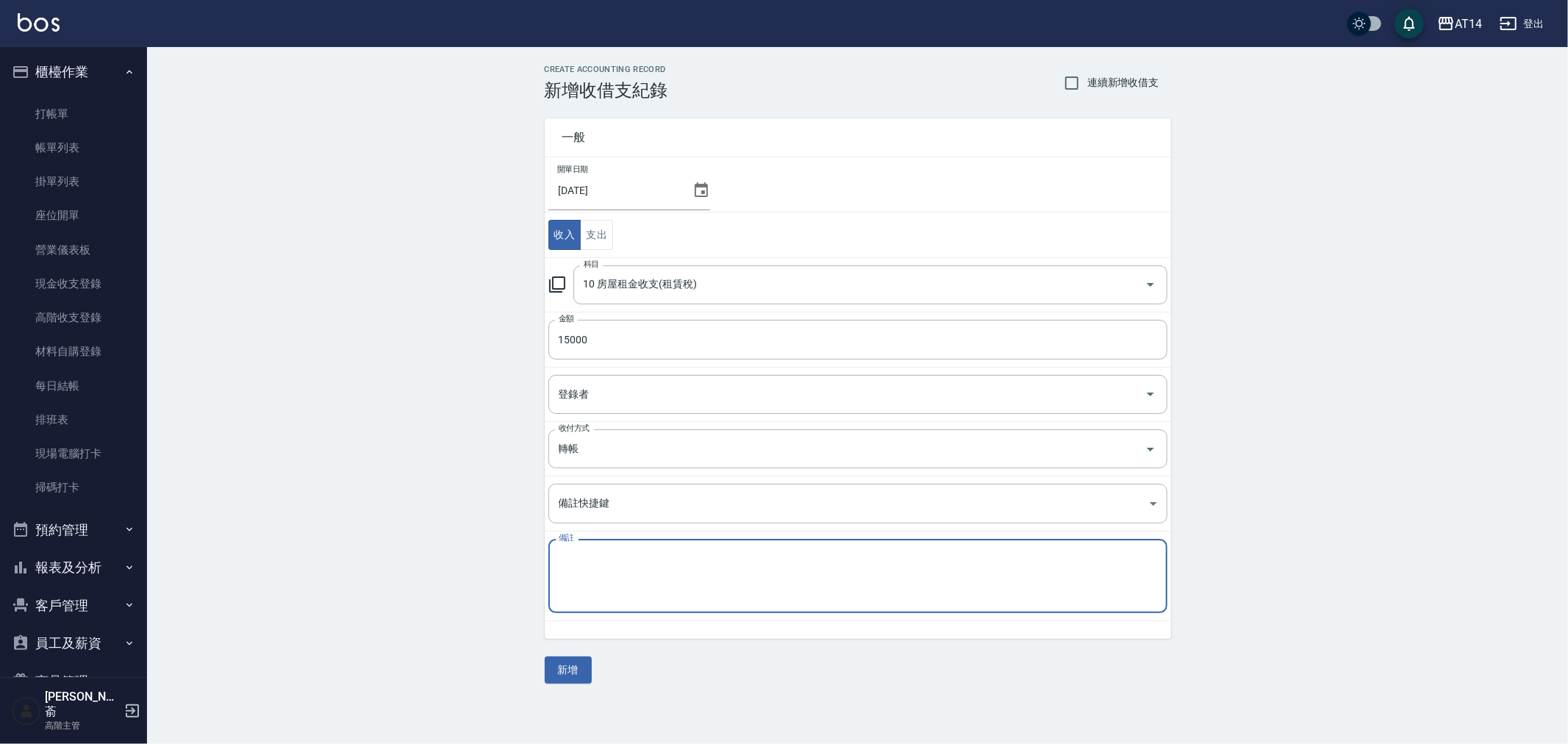
paste textarea "存摺 114/8美容室租金"
click at [607, 559] on textarea "存摺 114/8美容室租金" at bounding box center [858, 576] width 599 height 50
type textarea "存摺 114/9美容室租金"
click at [613, 454] on input "轉帳" at bounding box center [838, 448] width 565 height 26
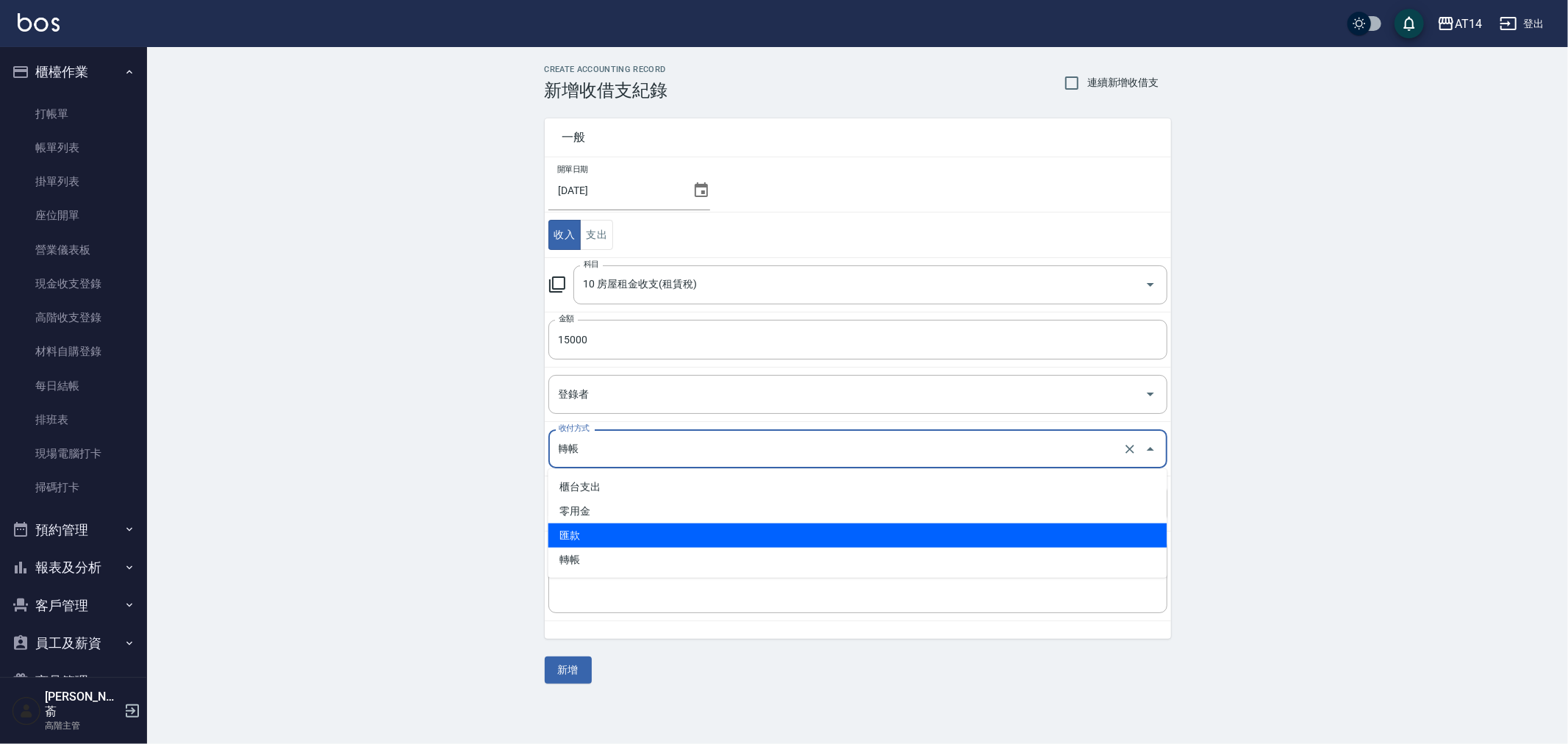
click at [619, 534] on li "匯款" at bounding box center [857, 535] width 619 height 24
type input "匯款"
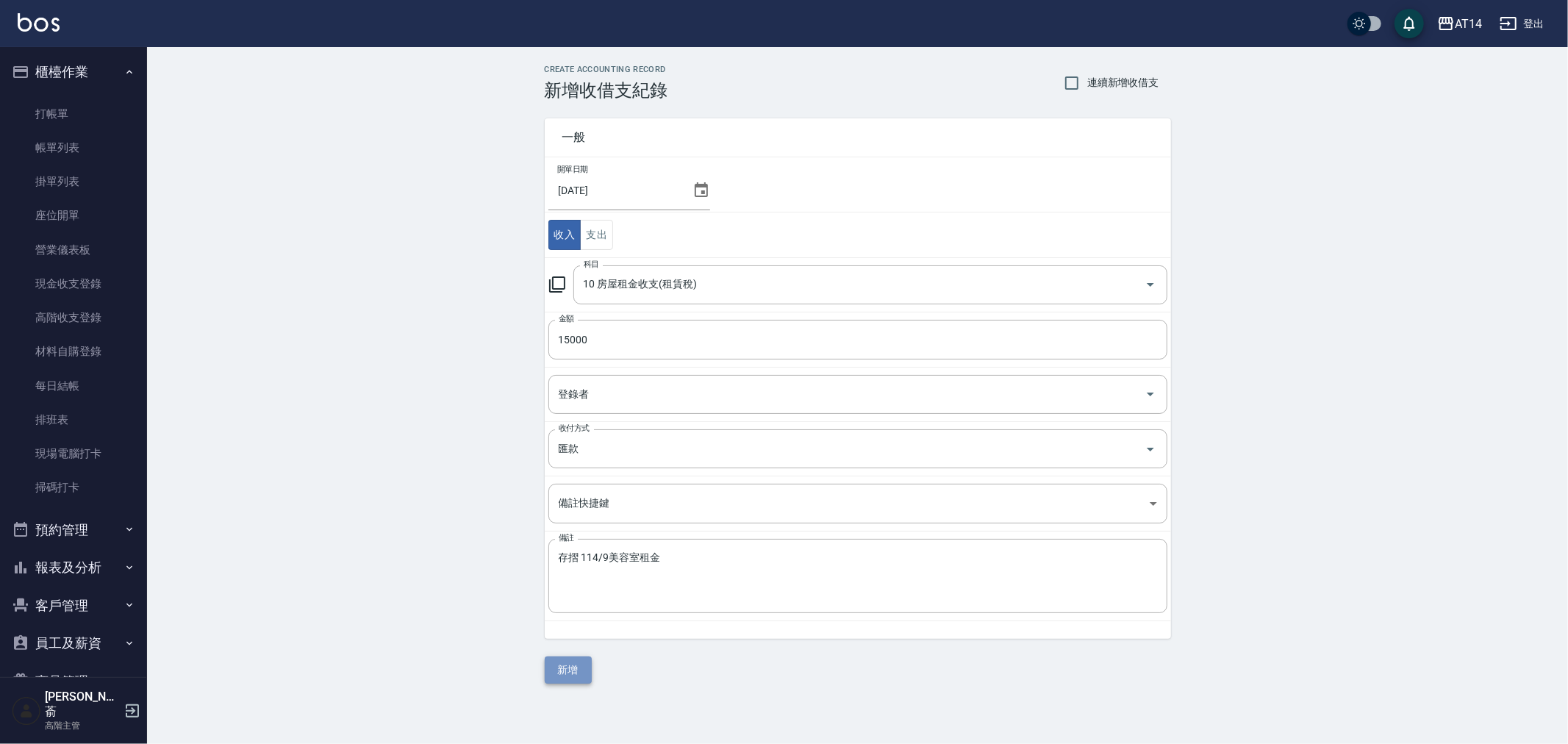
click at [565, 667] on button "新增" at bounding box center [568, 670] width 47 height 27
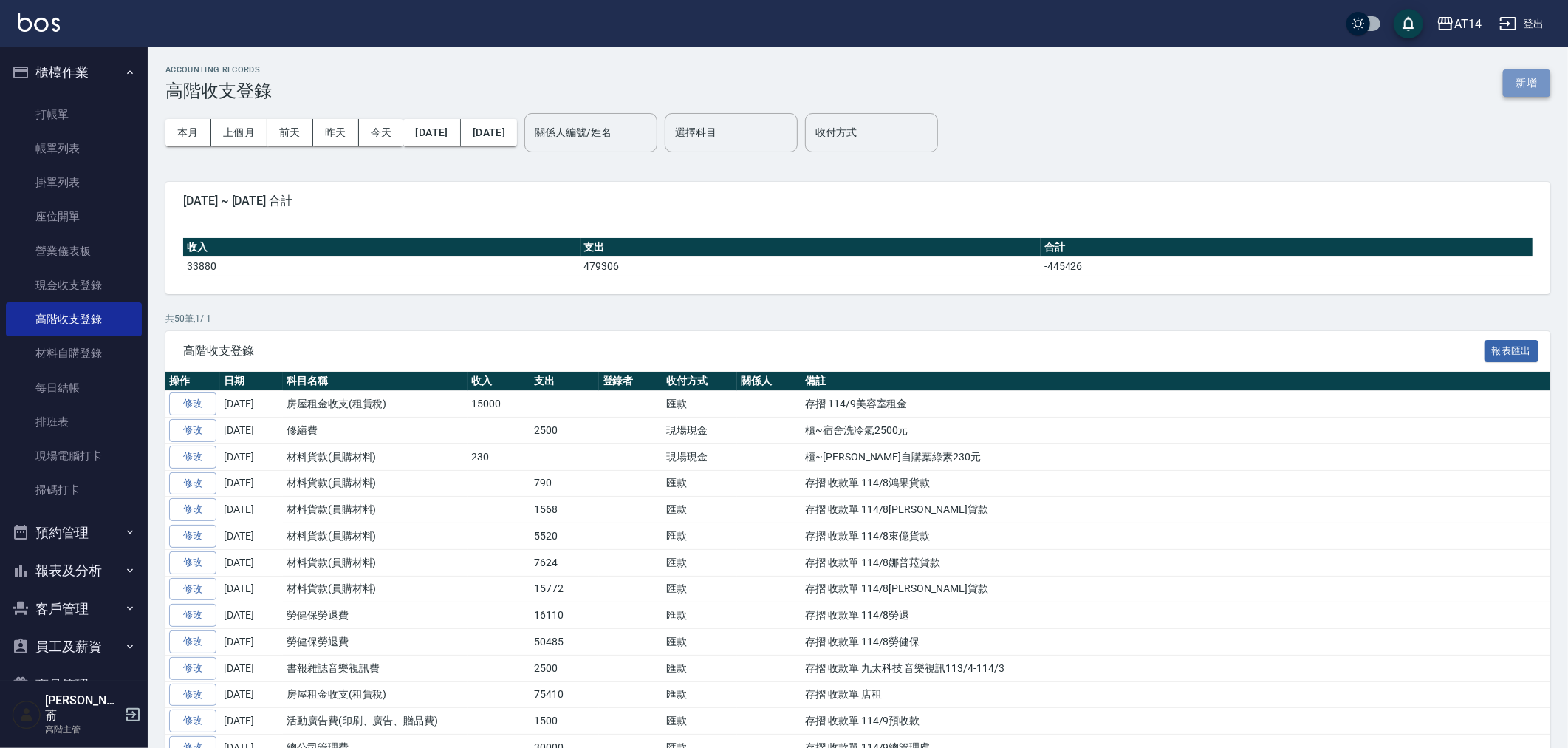
click at [1524, 75] on button "新增" at bounding box center [1526, 83] width 47 height 28
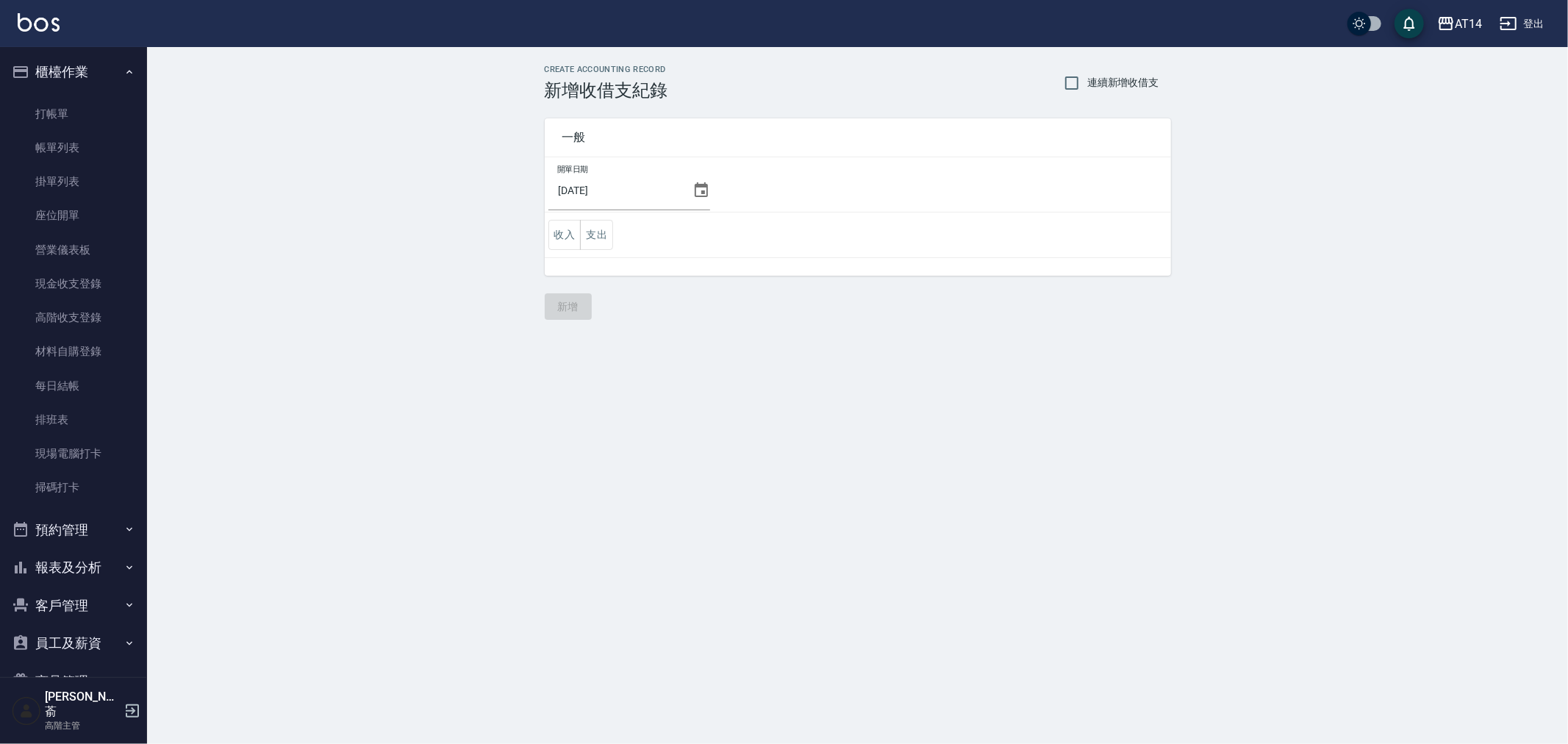
click at [698, 185] on icon at bounding box center [701, 190] width 13 height 15
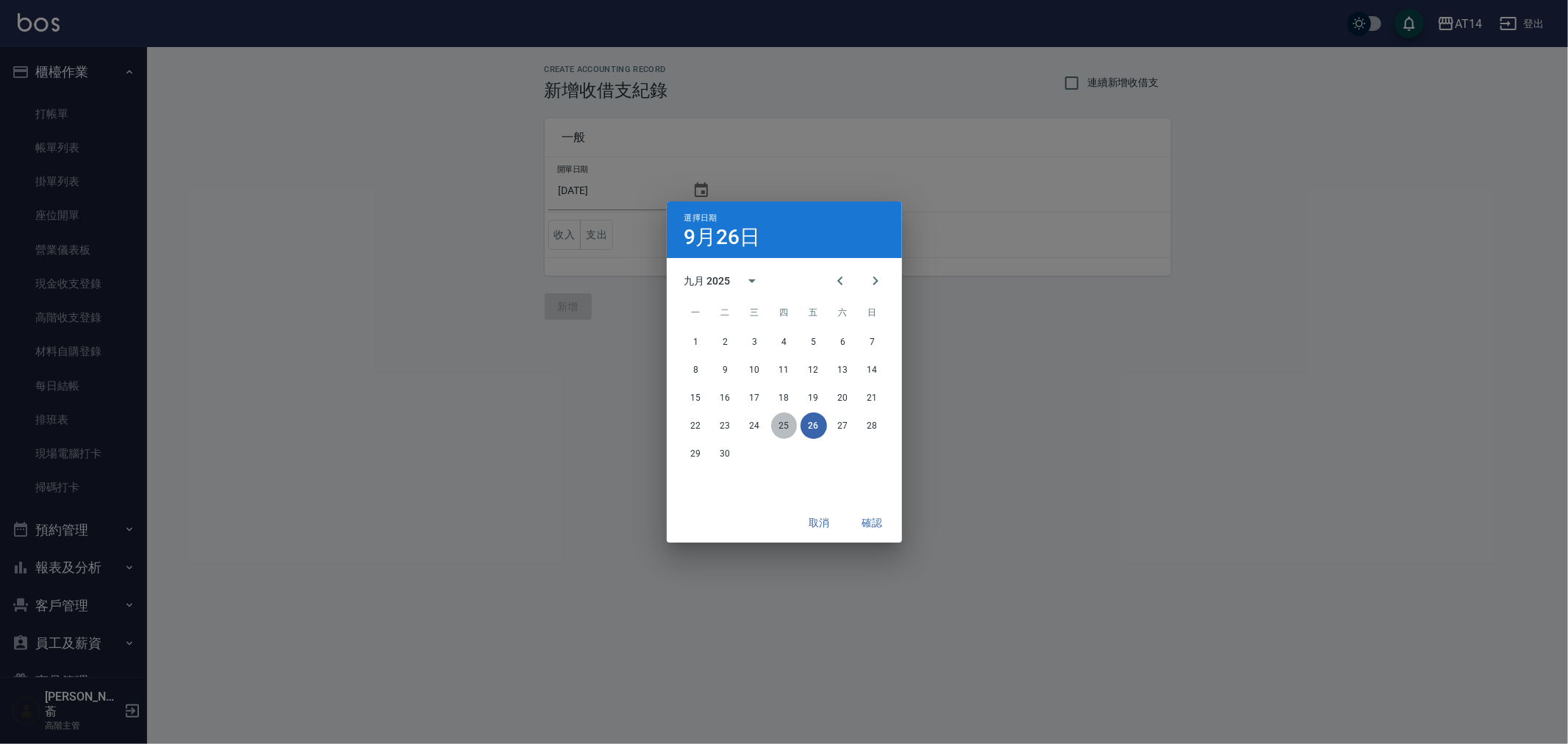
click at [787, 428] on button "25" at bounding box center [785, 425] width 26 height 26
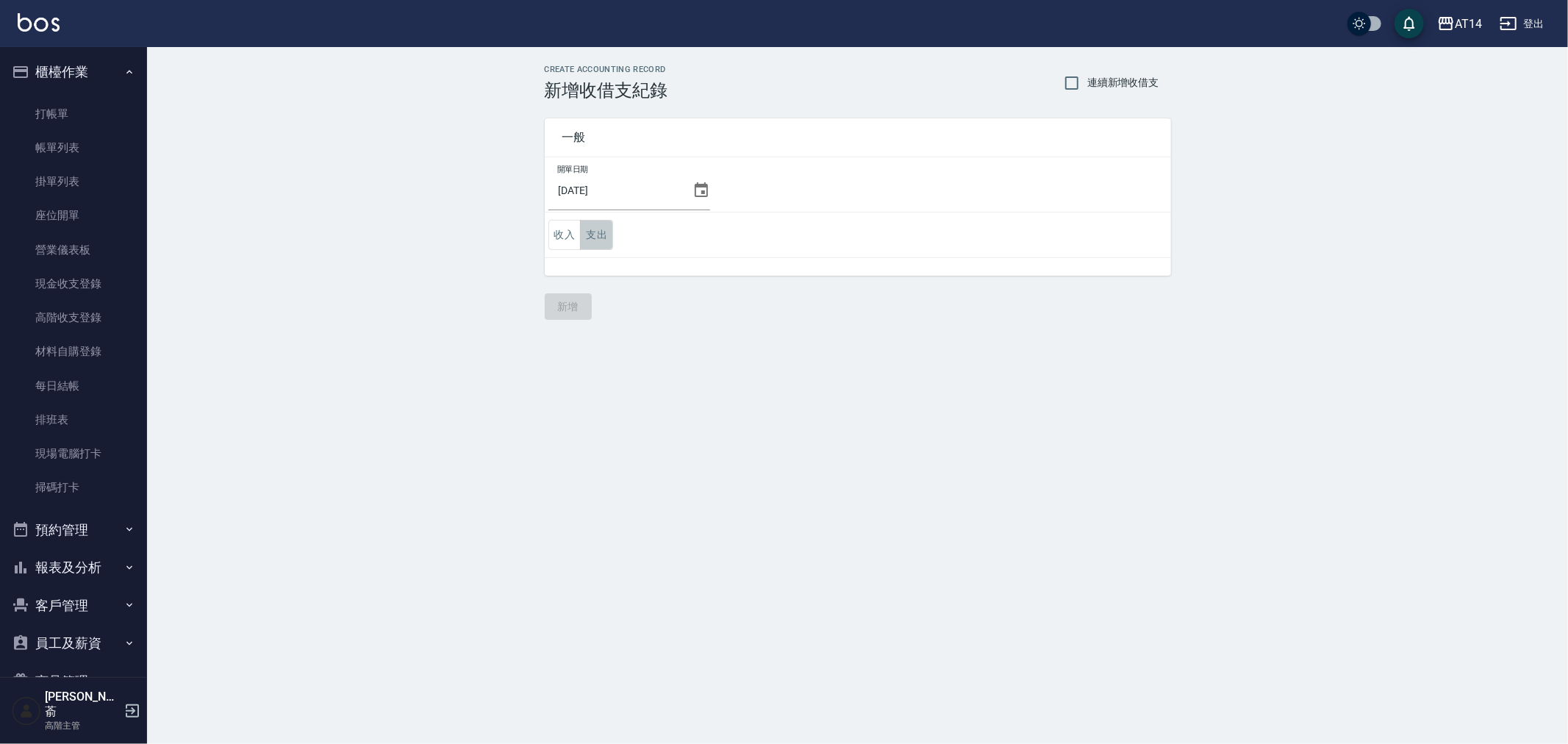
click at [599, 232] on button "支出" at bounding box center [596, 235] width 33 height 30
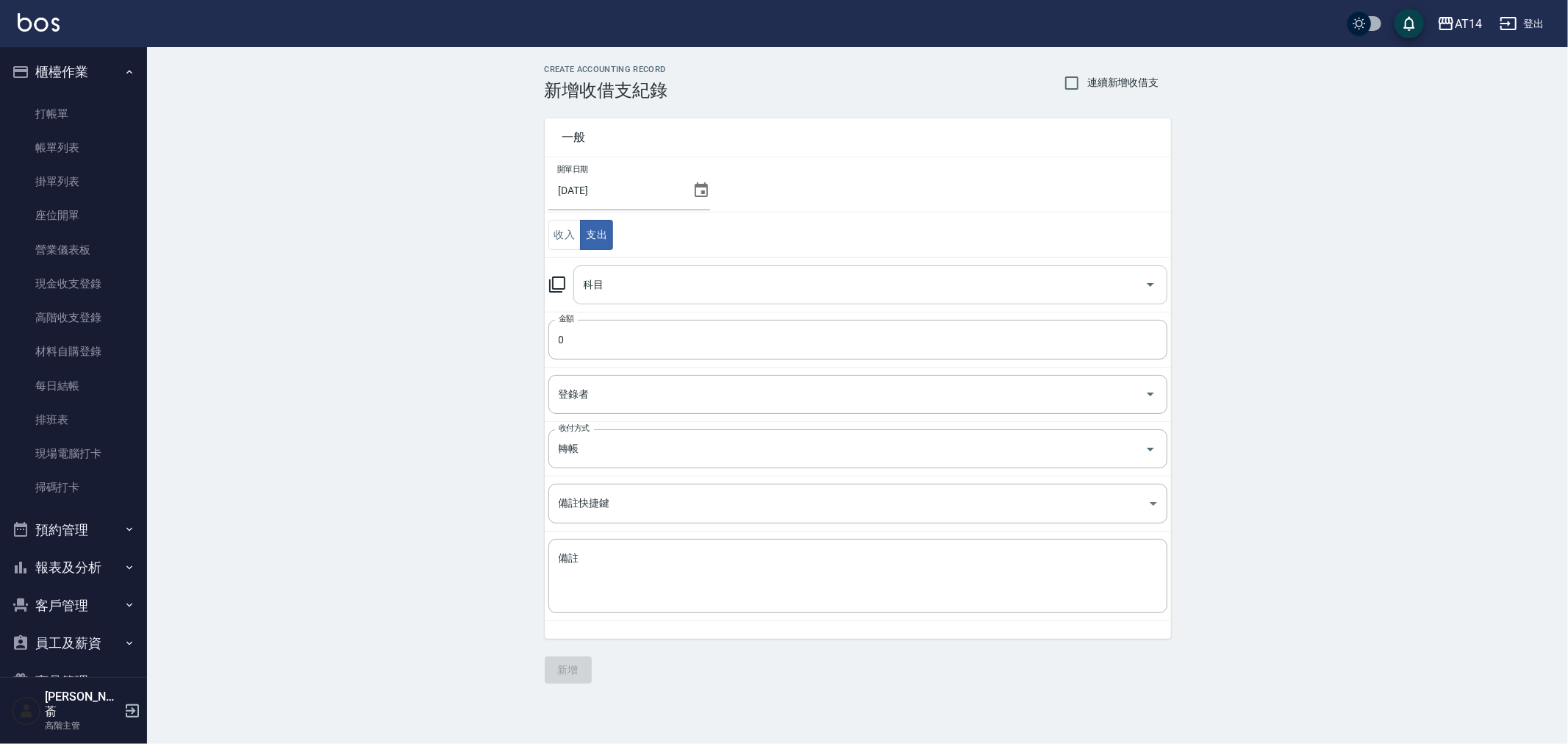
click at [616, 283] on input "科目" at bounding box center [859, 284] width 559 height 26
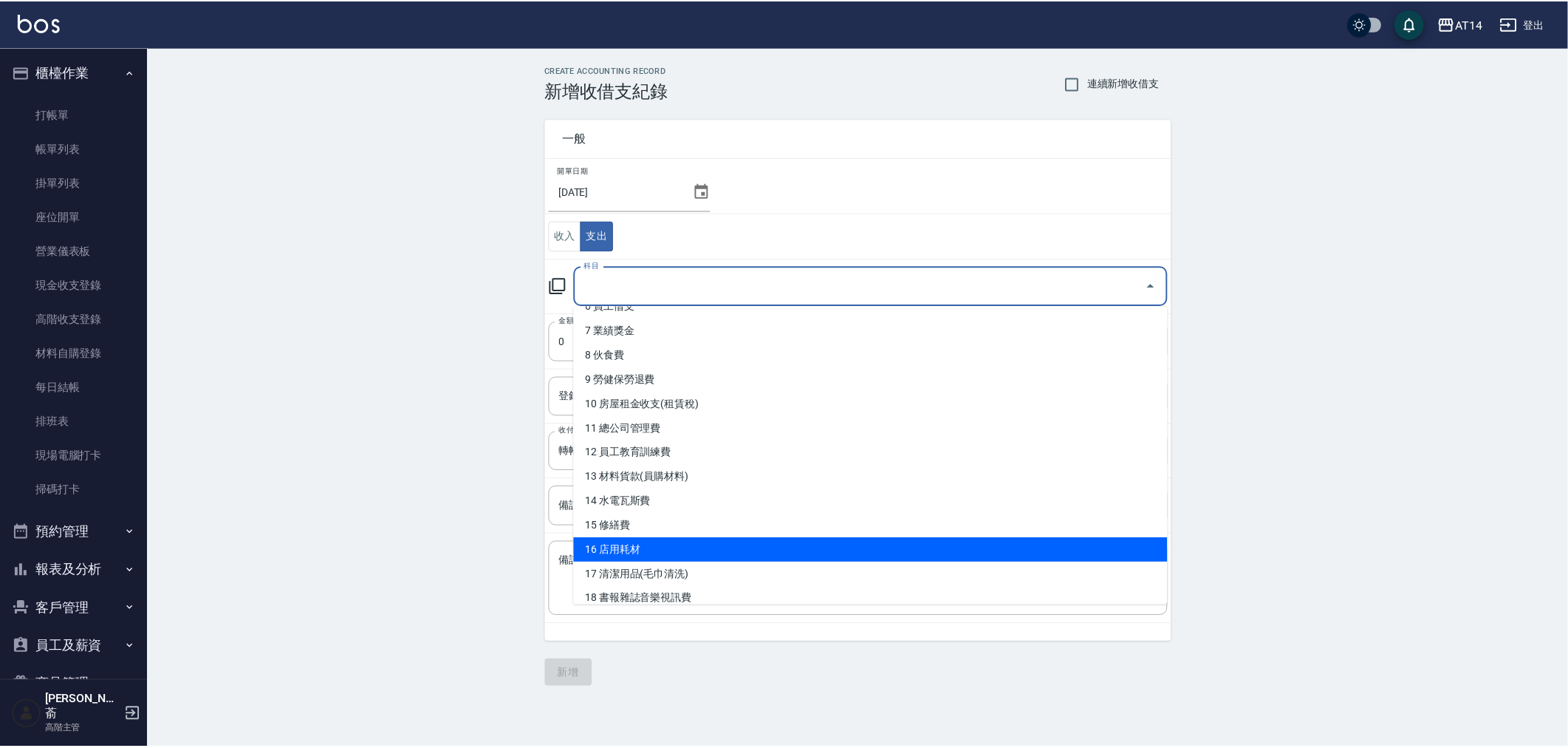
scroll to position [246, 0]
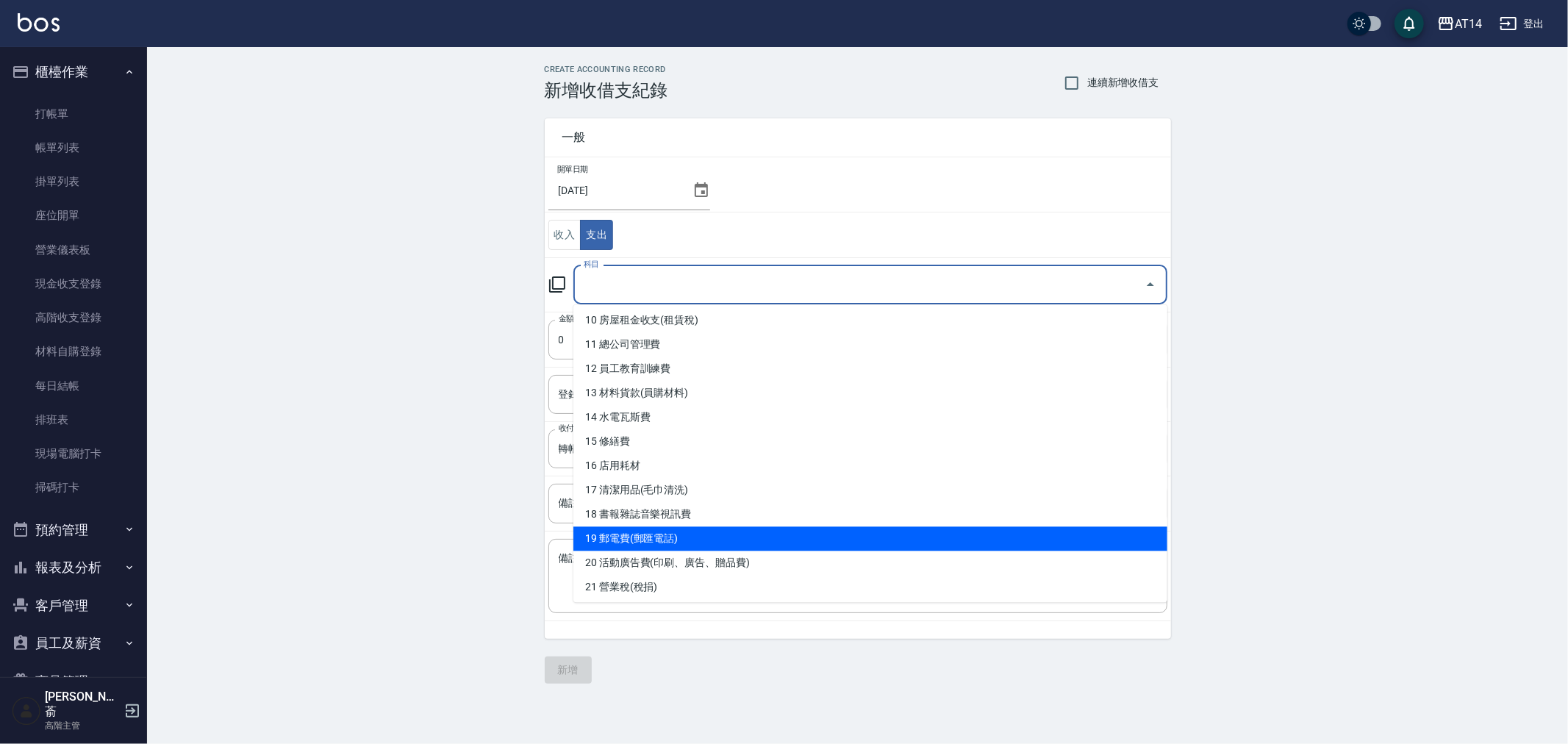
click at [697, 538] on li "19 郵電費(郵匯電話)" at bounding box center [871, 537] width 594 height 24
type input "19 郵電費(郵匯電話)"
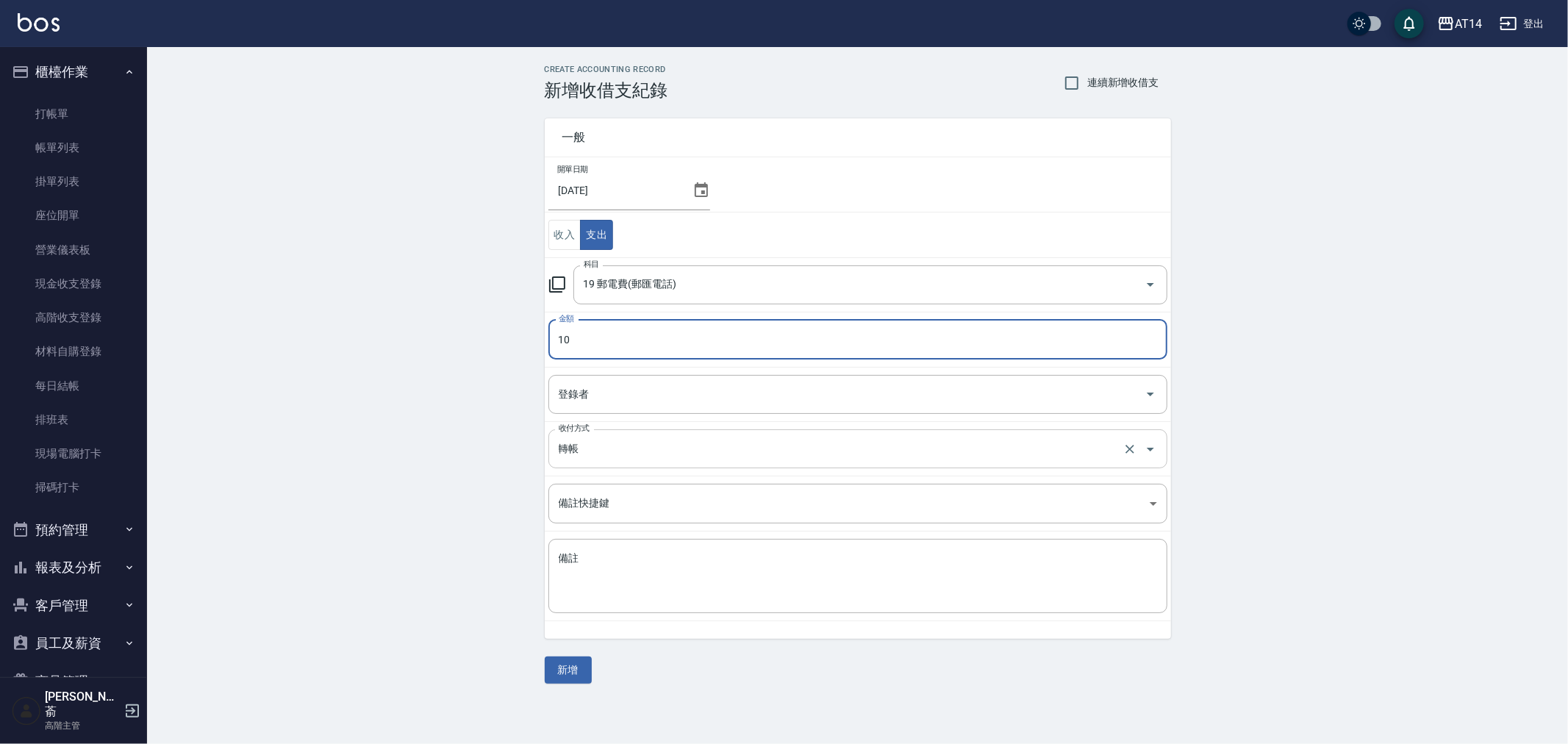
type input "10"
click at [625, 455] on input "轉帳" at bounding box center [838, 448] width 565 height 26
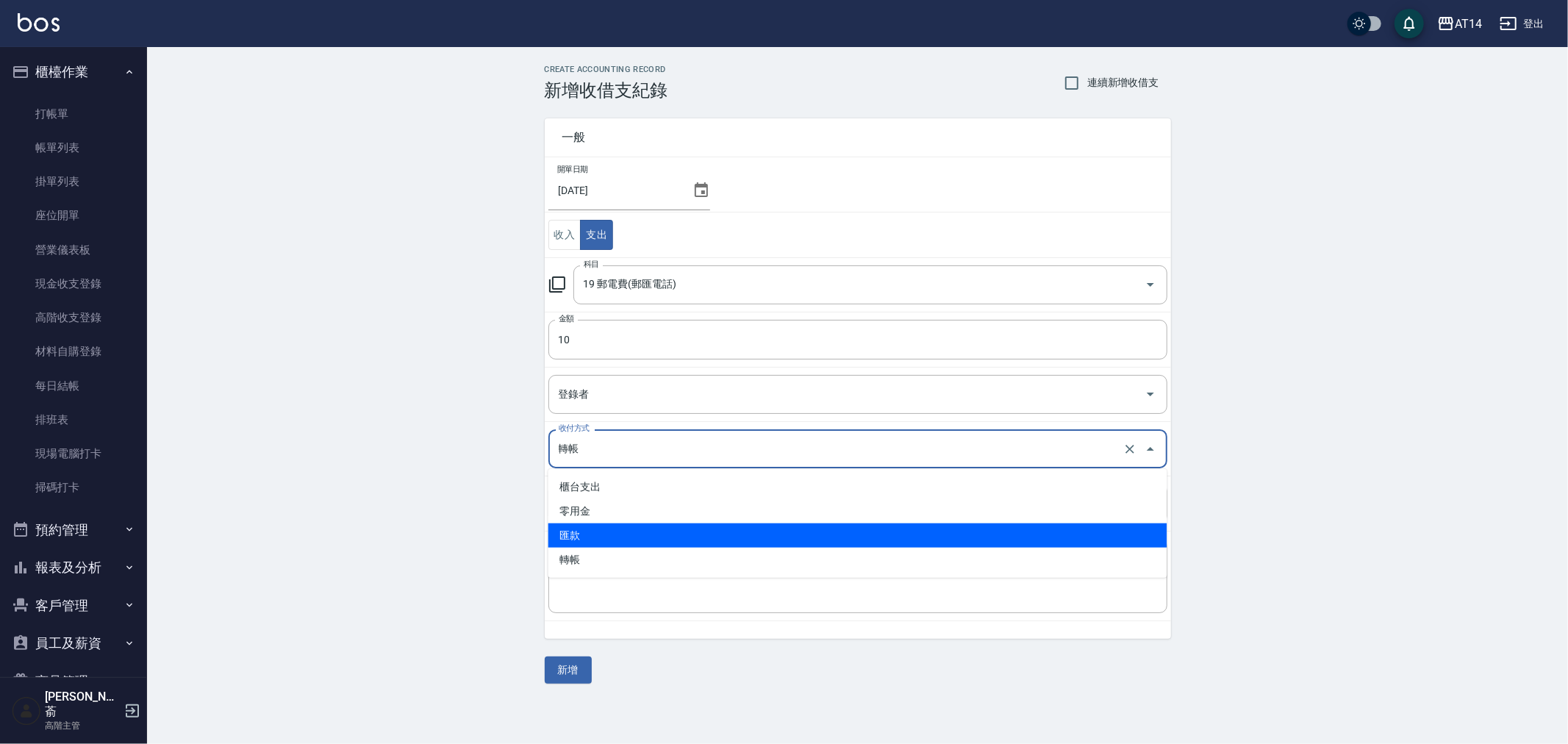
click at [625, 530] on li "匯款" at bounding box center [857, 535] width 619 height 24
type input "匯款"
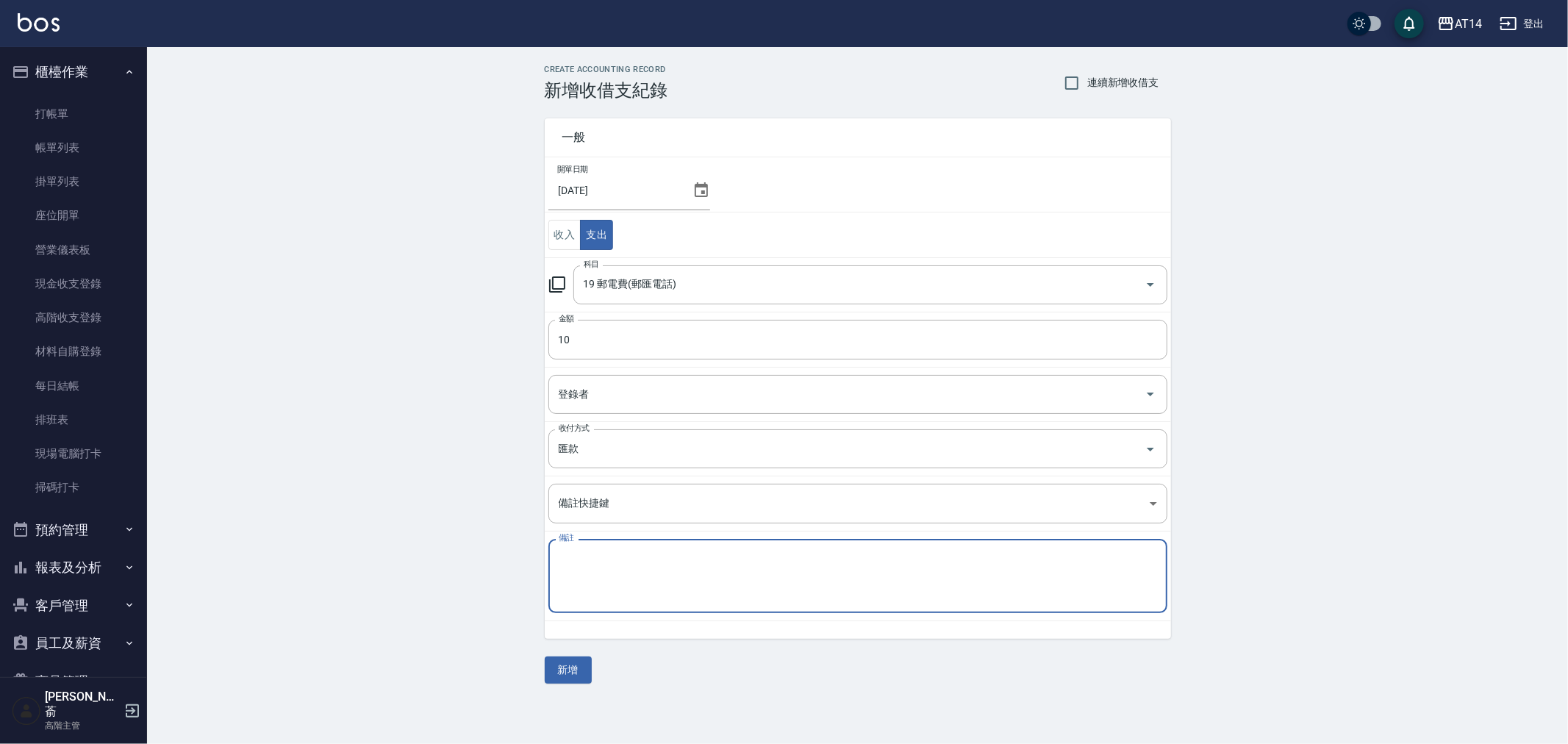
click at [610, 578] on textarea "備註" at bounding box center [858, 576] width 599 height 50
paste textarea "存摺 114/8美容室租金"
drag, startPoint x: 582, startPoint y: 560, endPoint x: 749, endPoint y: 567, distance: 167.1
click at [749, 567] on textarea "存摺 114/8美容室租金" at bounding box center [858, 576] width 599 height 50
type textarea "存摺 匯費(收款單)"
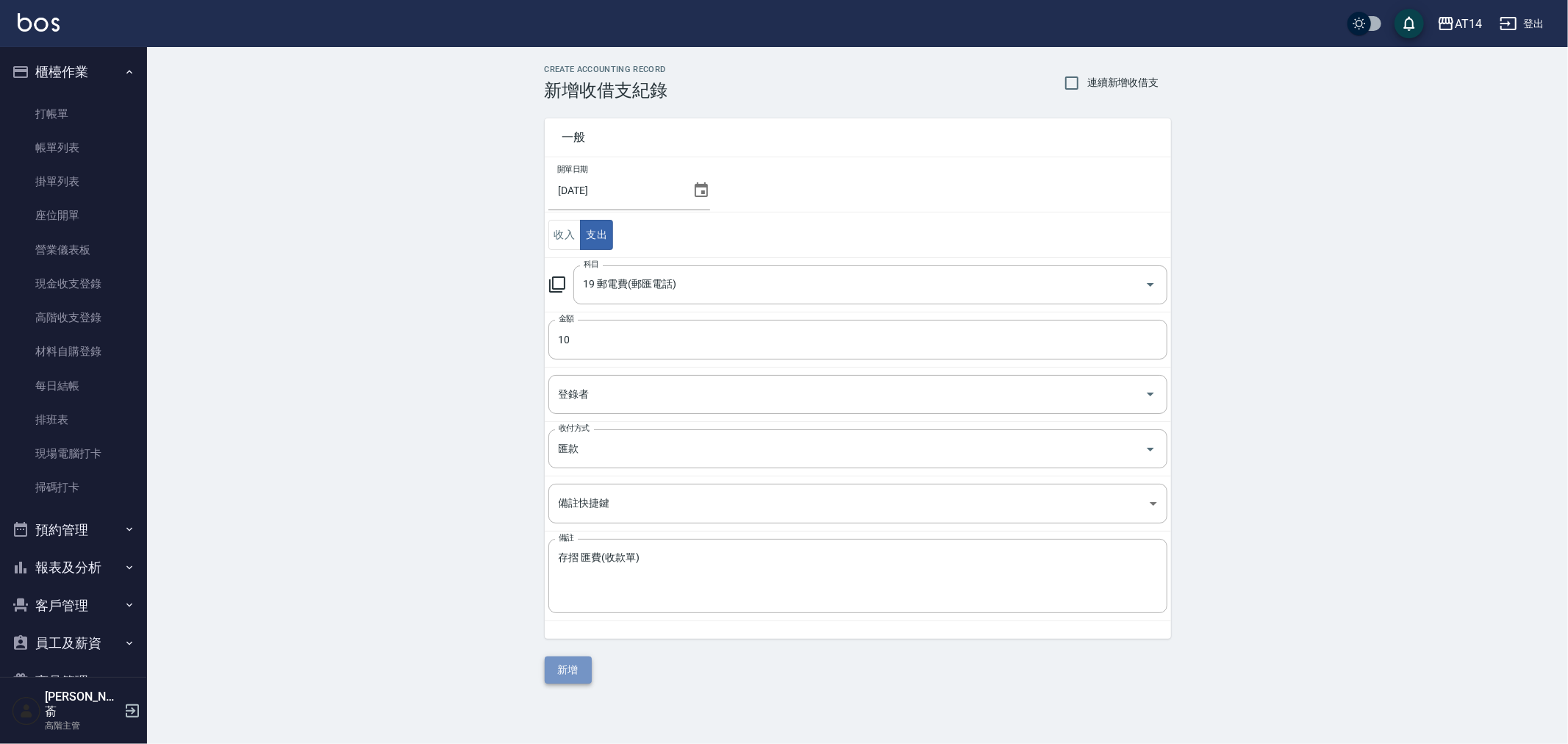
click at [554, 673] on button "新增" at bounding box center [568, 670] width 47 height 27
